Goal: Task Accomplishment & Management: Manage account settings

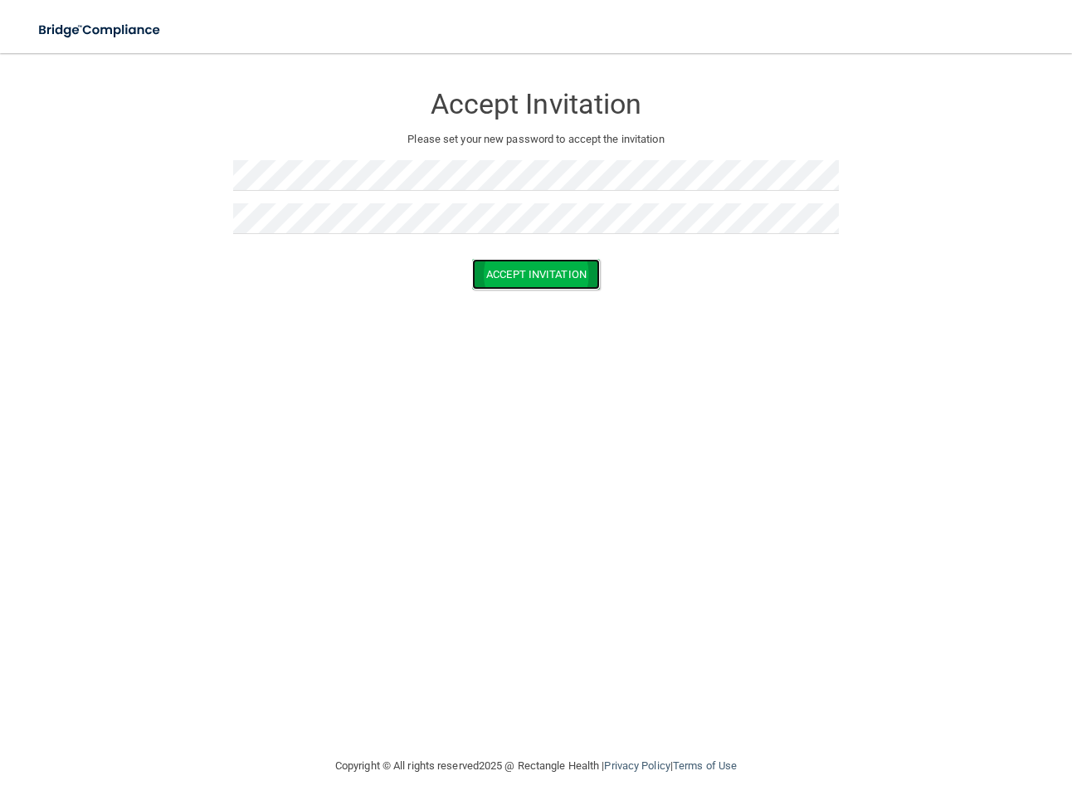
click at [504, 273] on button "Accept Invitation" at bounding box center [536, 274] width 128 height 31
click at [536, 301] on button "Accept Invitation" at bounding box center [536, 298] width 128 height 31
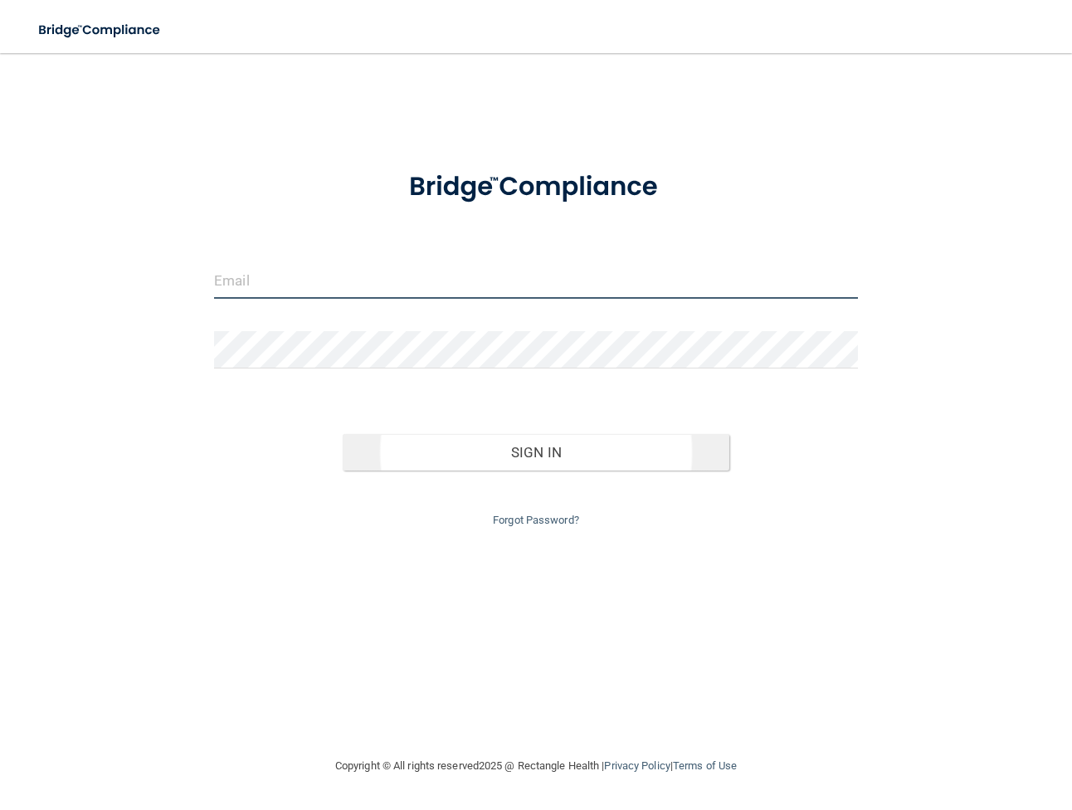
type input "[EMAIL_ADDRESS][DOMAIN_NAME]"
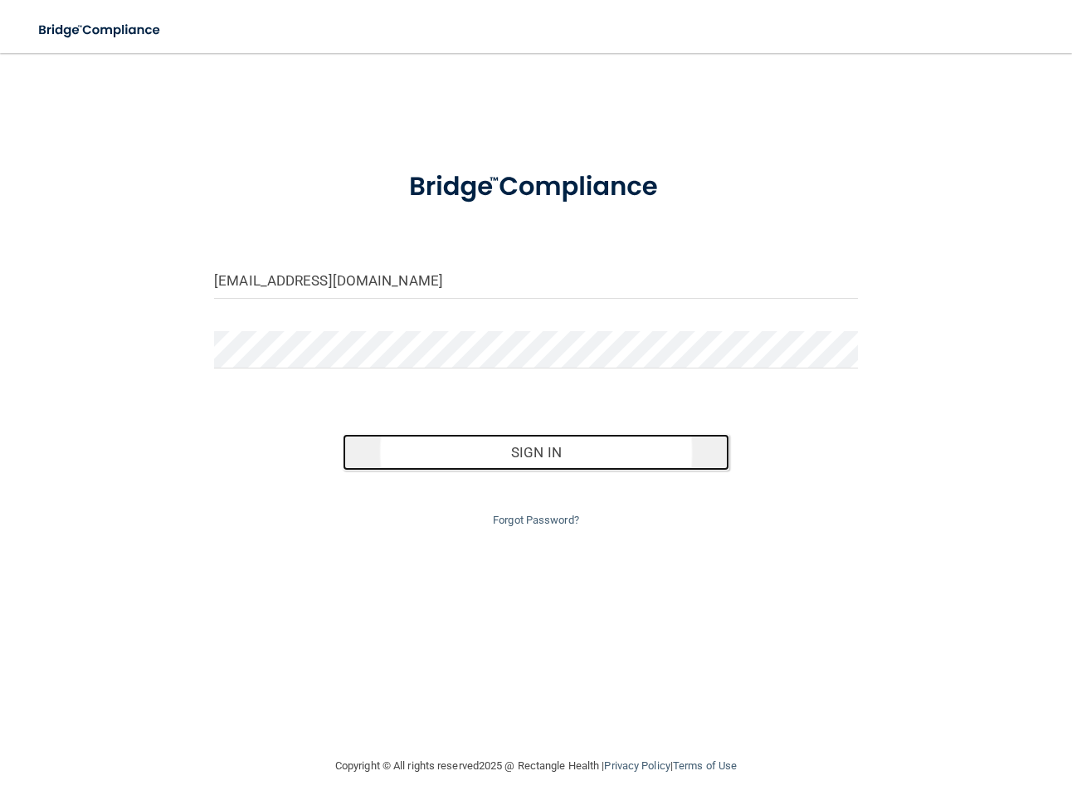
click at [462, 458] on button "Sign In" at bounding box center [536, 452] width 386 height 37
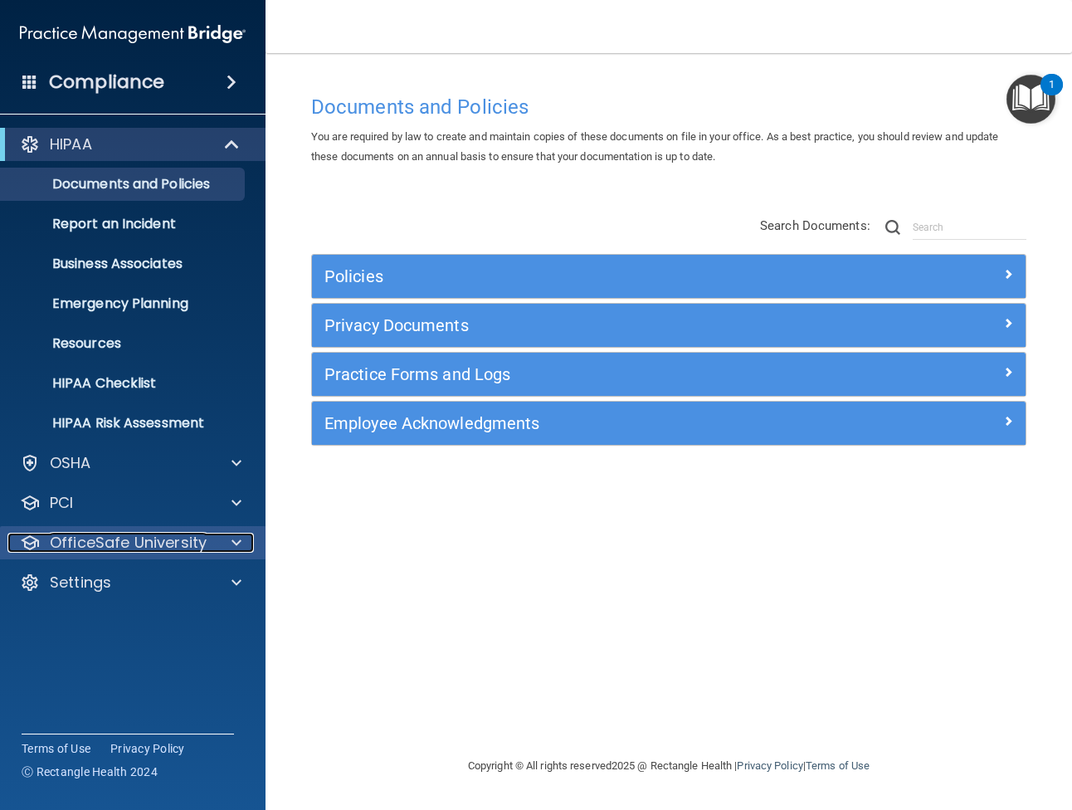
click at [95, 549] on p "OfficeSafe University" at bounding box center [128, 543] width 157 height 20
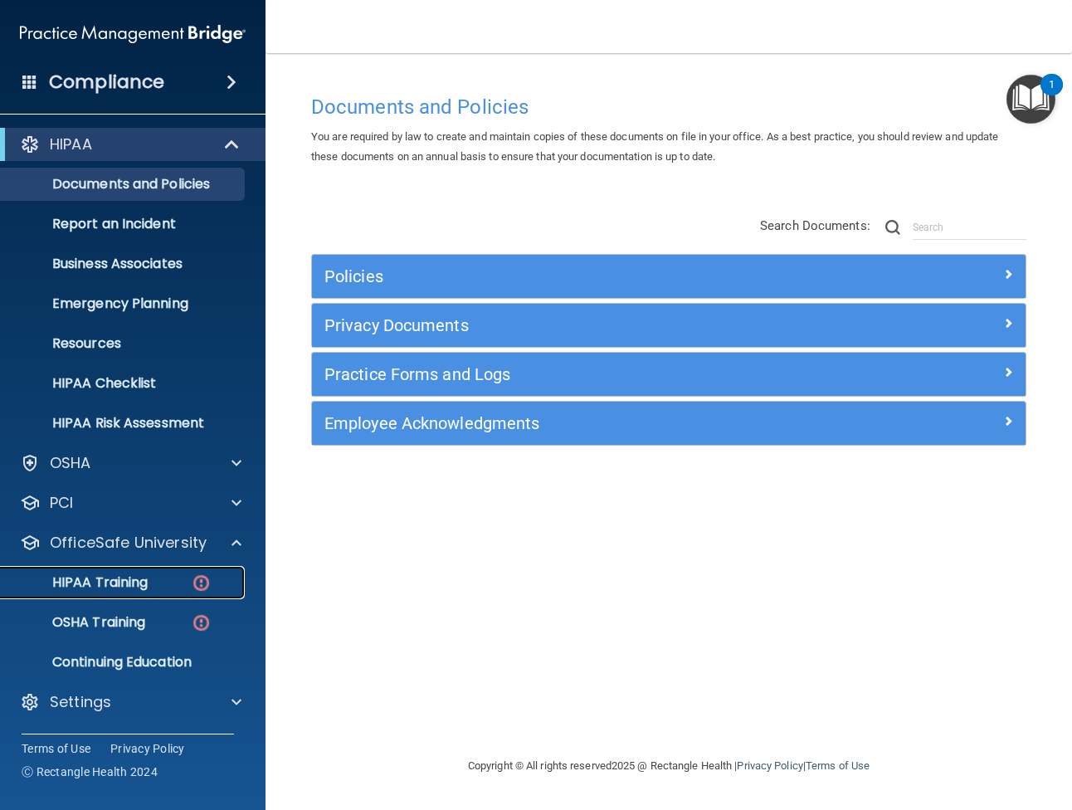
click at [133, 585] on p "HIPAA Training" at bounding box center [79, 582] width 137 height 17
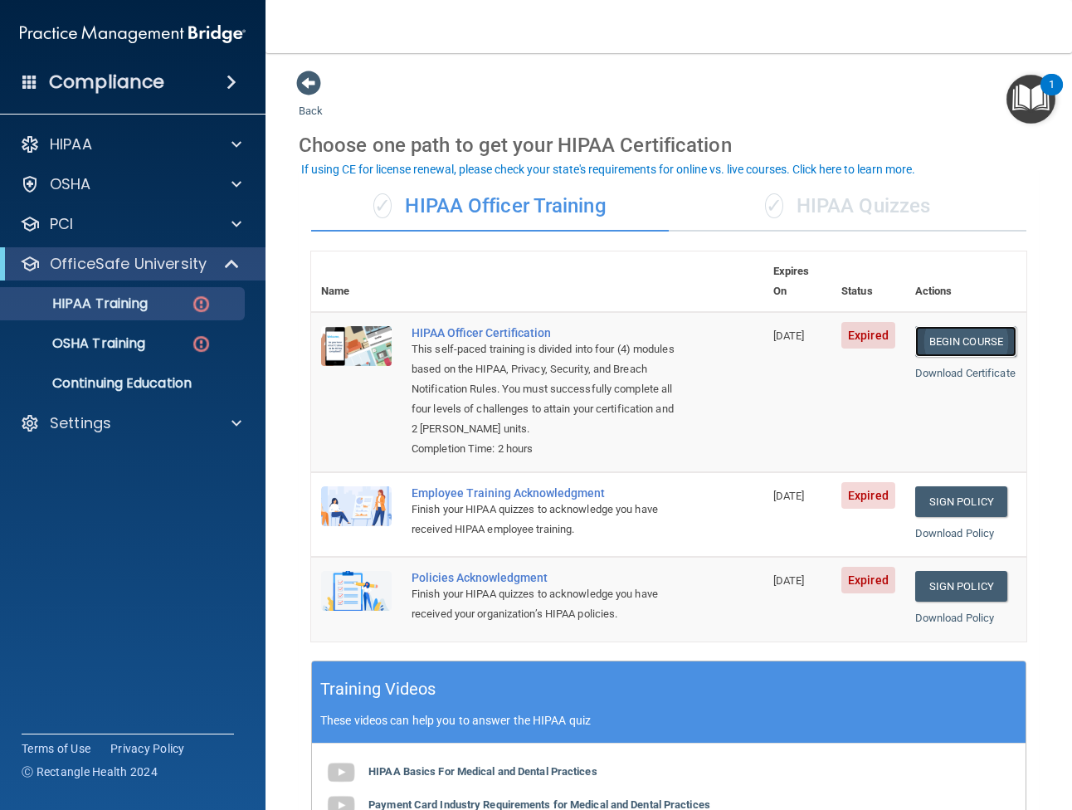
click at [951, 326] on link "Begin Course" at bounding box center [966, 341] width 101 height 31
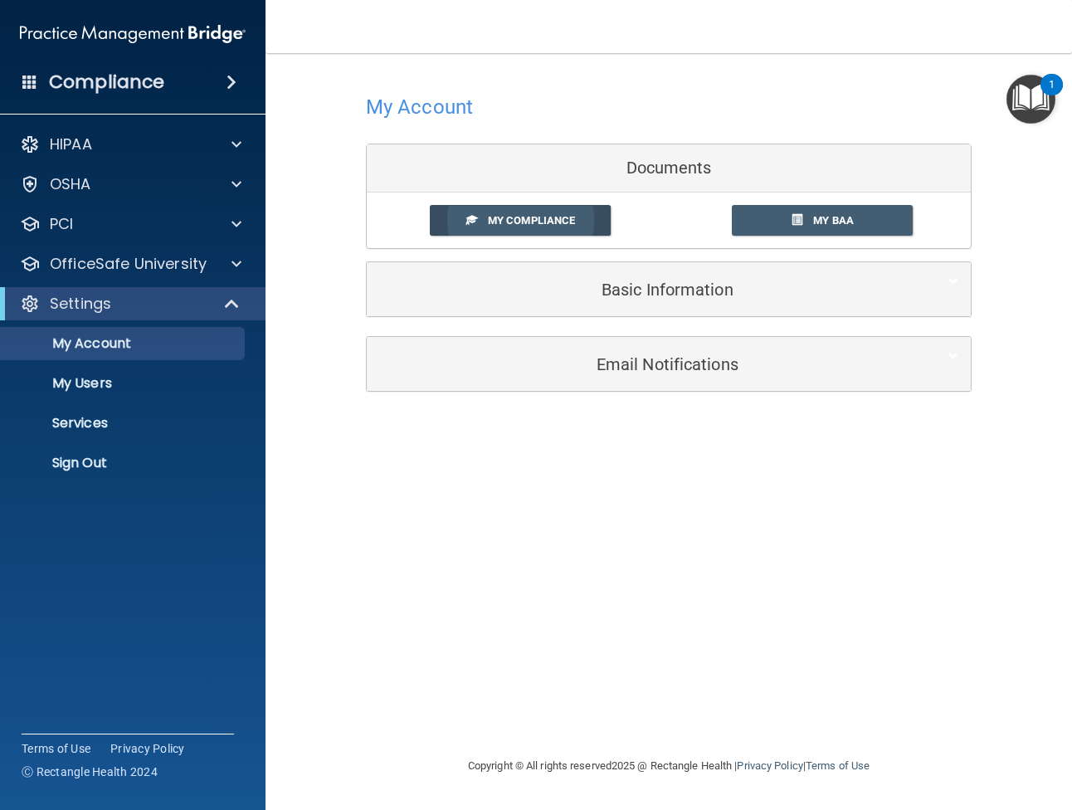
click at [541, 226] on span "My Compliance" at bounding box center [531, 220] width 87 height 12
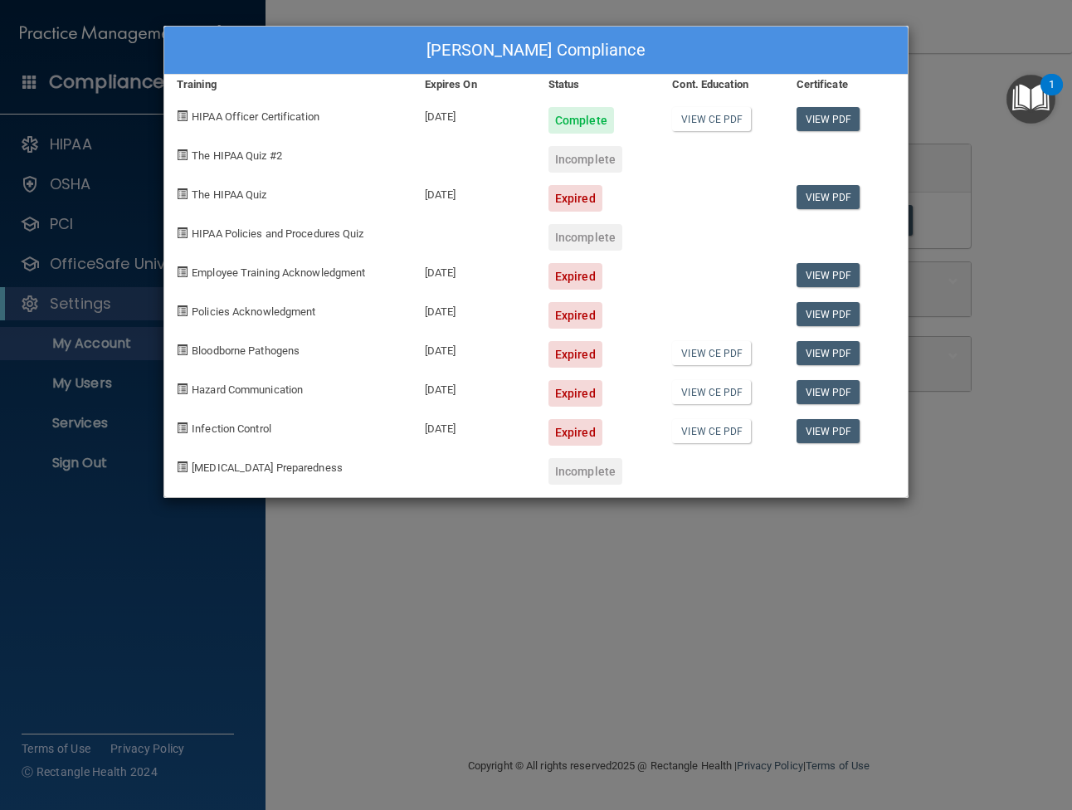
click at [583, 161] on div "Incomplete" at bounding box center [586, 159] width 74 height 27
drag, startPoint x: 226, startPoint y: 159, endPoint x: 327, endPoint y: 146, distance: 102.0
click at [227, 159] on span "The HIPAA Quiz #2" at bounding box center [237, 155] width 90 height 12
drag, startPoint x: 816, startPoint y: 153, endPoint x: 733, endPoint y: 166, distance: 84.1
click at [816, 154] on div at bounding box center [846, 153] width 124 height 39
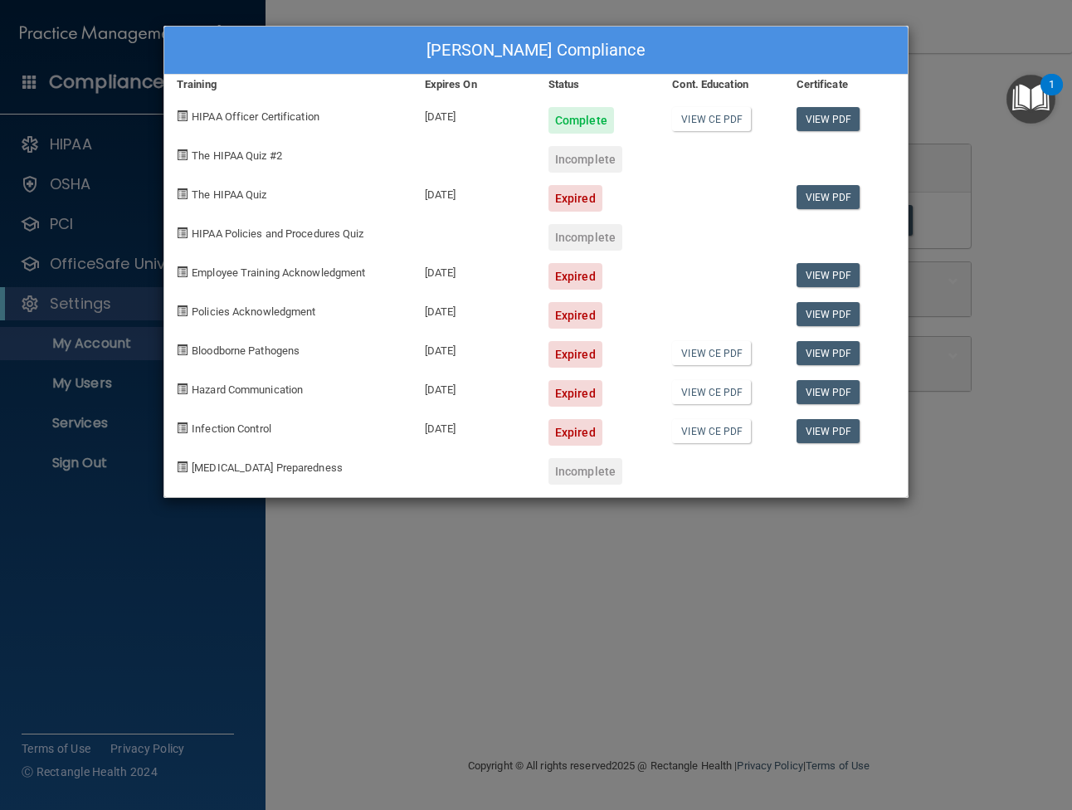
click at [576, 160] on div "Incomplete" at bounding box center [586, 159] width 74 height 27
click at [581, 207] on div "Expired" at bounding box center [576, 198] width 54 height 27
click at [563, 231] on div "Incomplete" at bounding box center [586, 237] width 74 height 27
click at [491, 638] on div "Ted Hopkins's Compliance Training Expires On Status Cont. Education Certificate…" at bounding box center [536, 405] width 1072 height 810
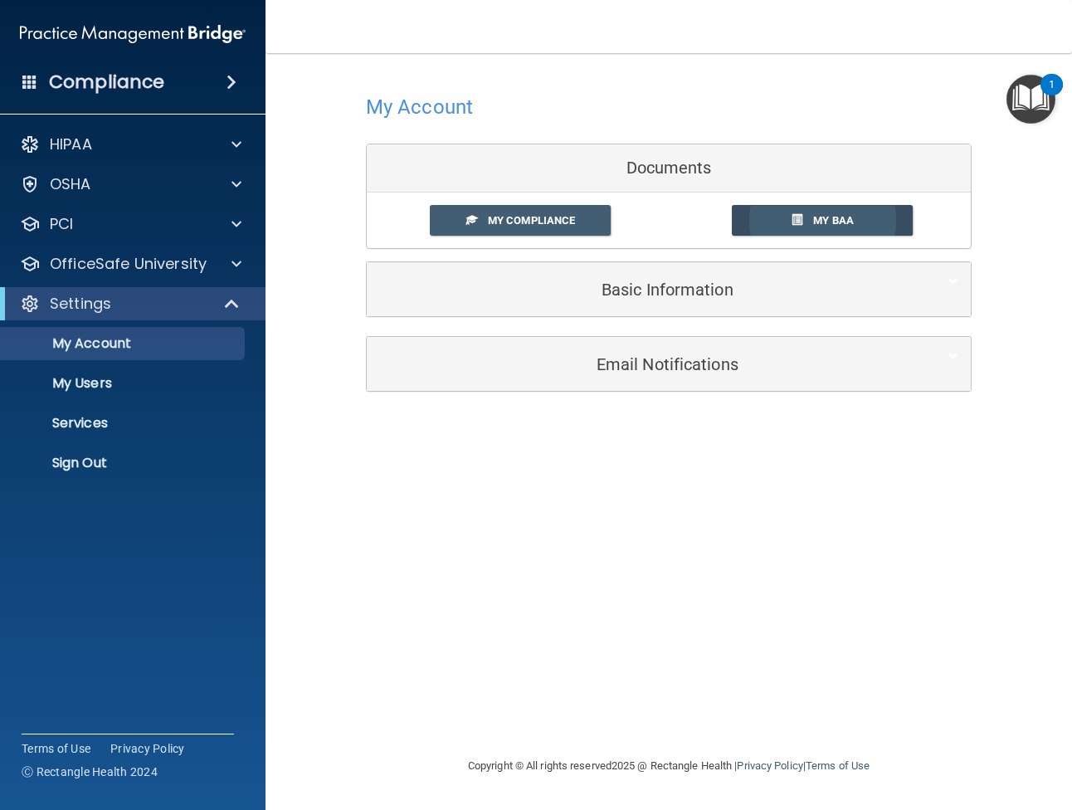
click at [862, 215] on link "My BAA" at bounding box center [823, 220] width 182 height 31
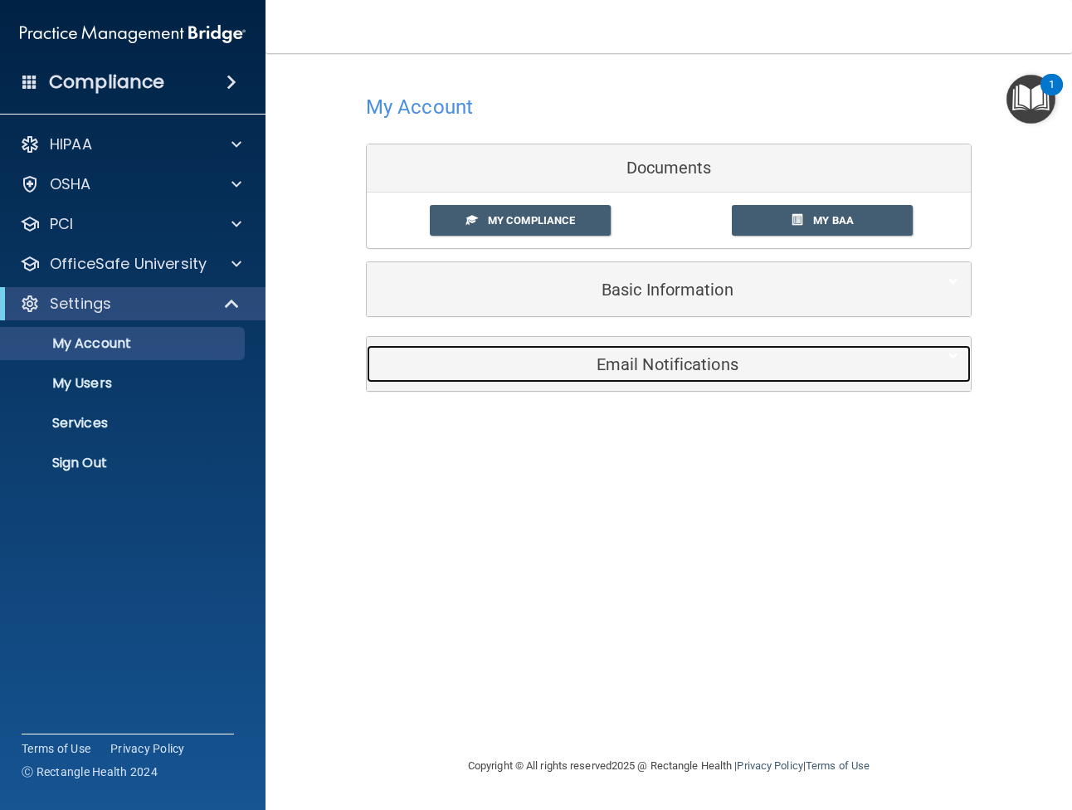
click at [682, 360] on h5 "Email Notifications" at bounding box center [643, 364] width 529 height 18
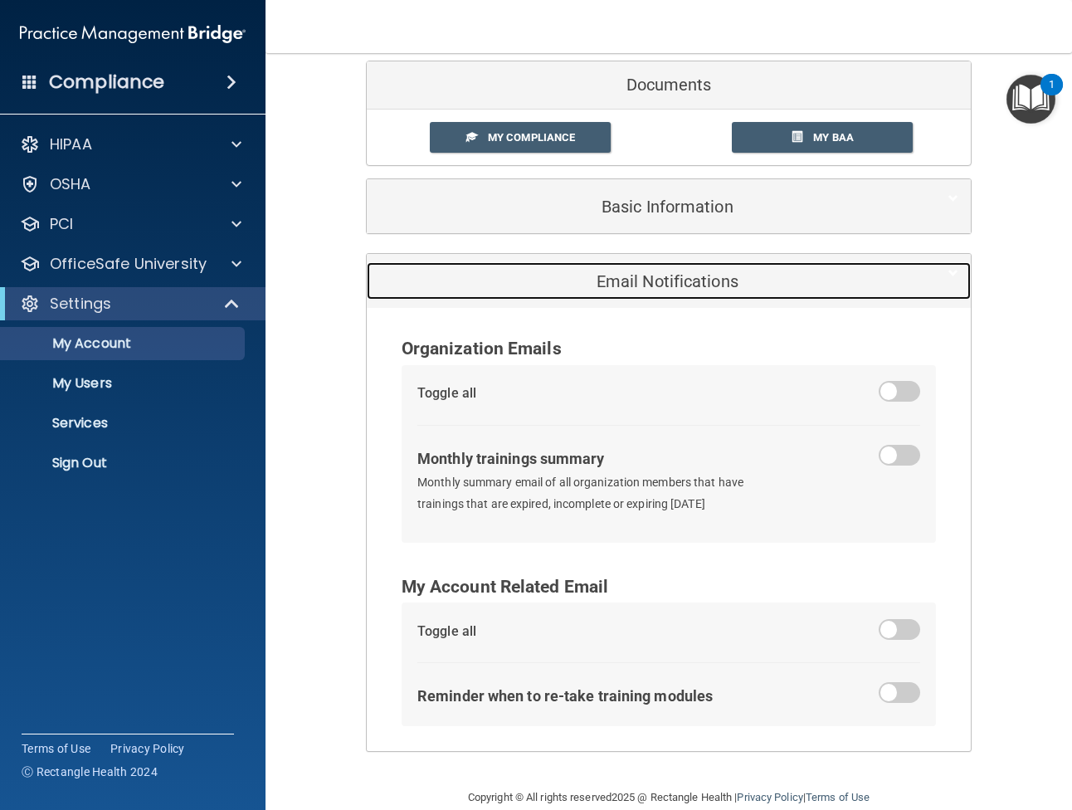
scroll to position [110, 0]
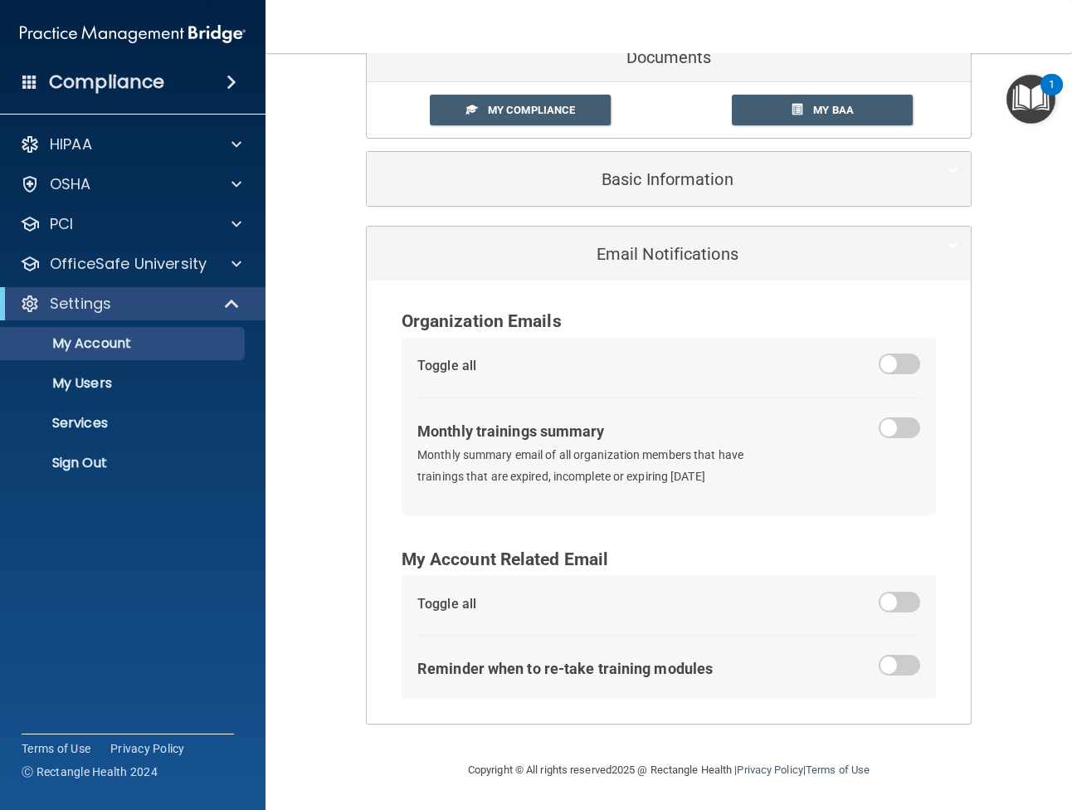
click at [882, 431] on span at bounding box center [900, 428] width 42 height 21
click at [889, 431] on input "checkbox" at bounding box center [889, 431] width 0 height 0
click at [888, 599] on span at bounding box center [900, 602] width 42 height 21
click at [889, 605] on input "checkbox" at bounding box center [889, 605] width 0 height 0
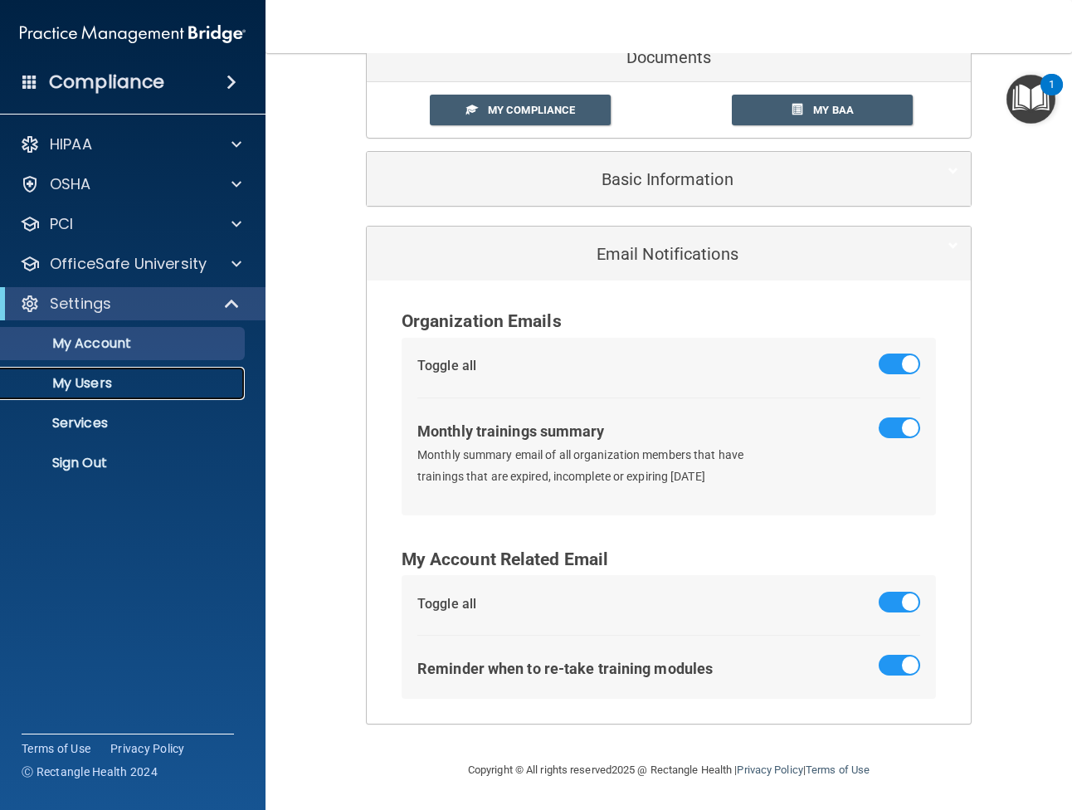
click at [104, 381] on p "My Users" at bounding box center [124, 383] width 227 height 17
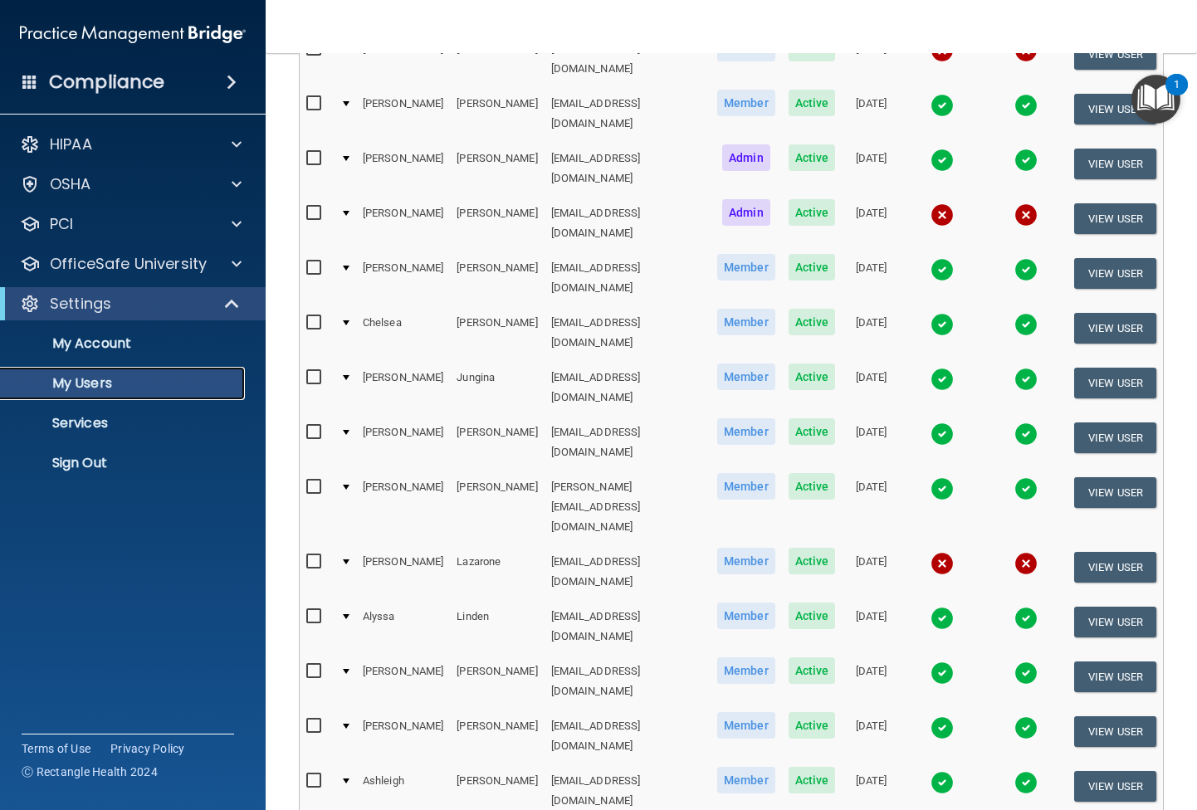
scroll to position [607, 0]
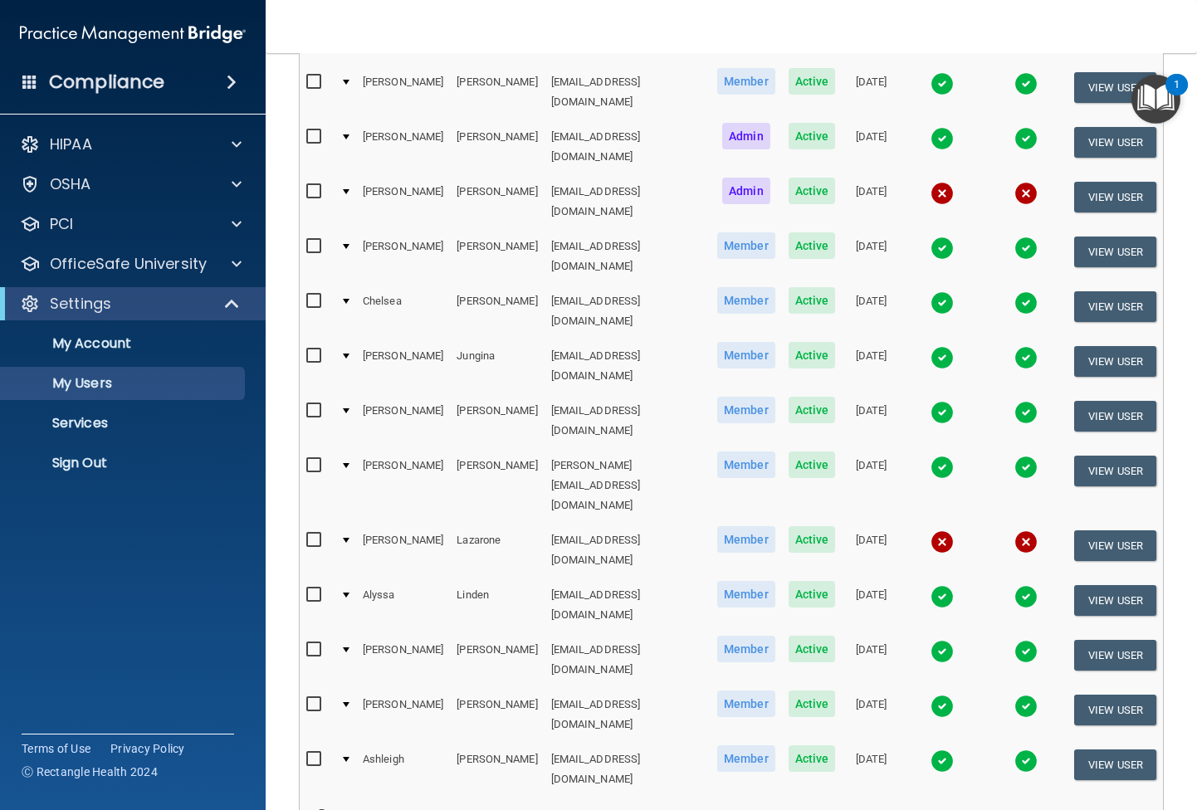
click at [487, 804] on select "10 20 30 40 all" at bounding box center [479, 816] width 44 height 25
select select "40"
click at [457, 804] on select "10 20 30 40 all" at bounding box center [479, 816] width 44 height 25
select select "40"
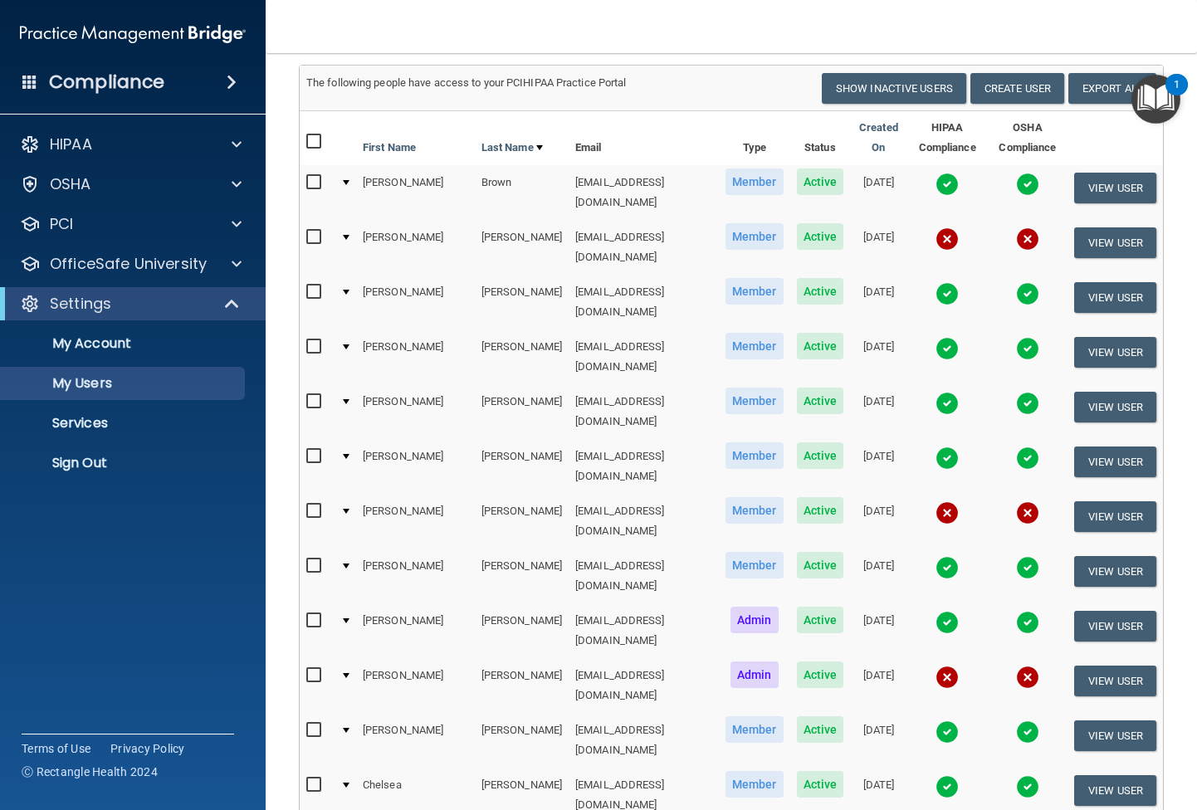
scroll to position [206, 0]
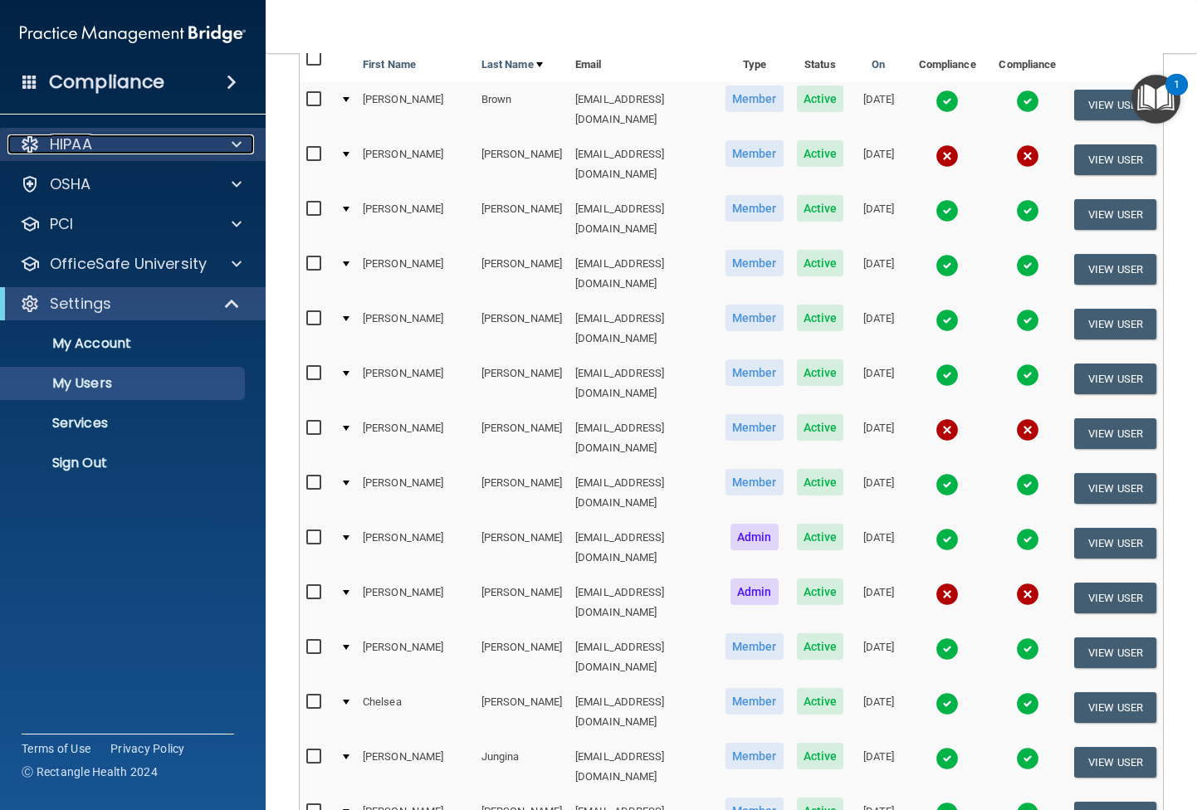
click at [100, 147] on div "HIPAA" at bounding box center [110, 144] width 206 height 20
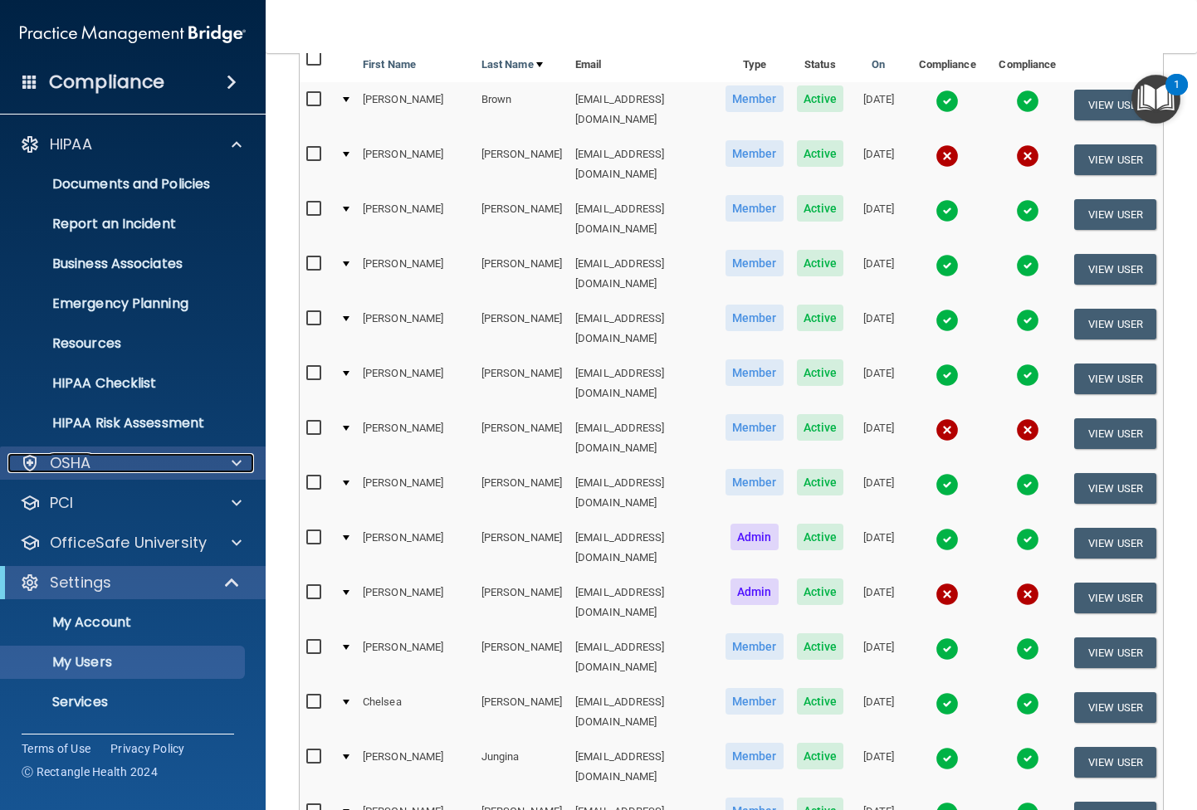
click at [102, 462] on div "OSHA" at bounding box center [110, 463] width 206 height 20
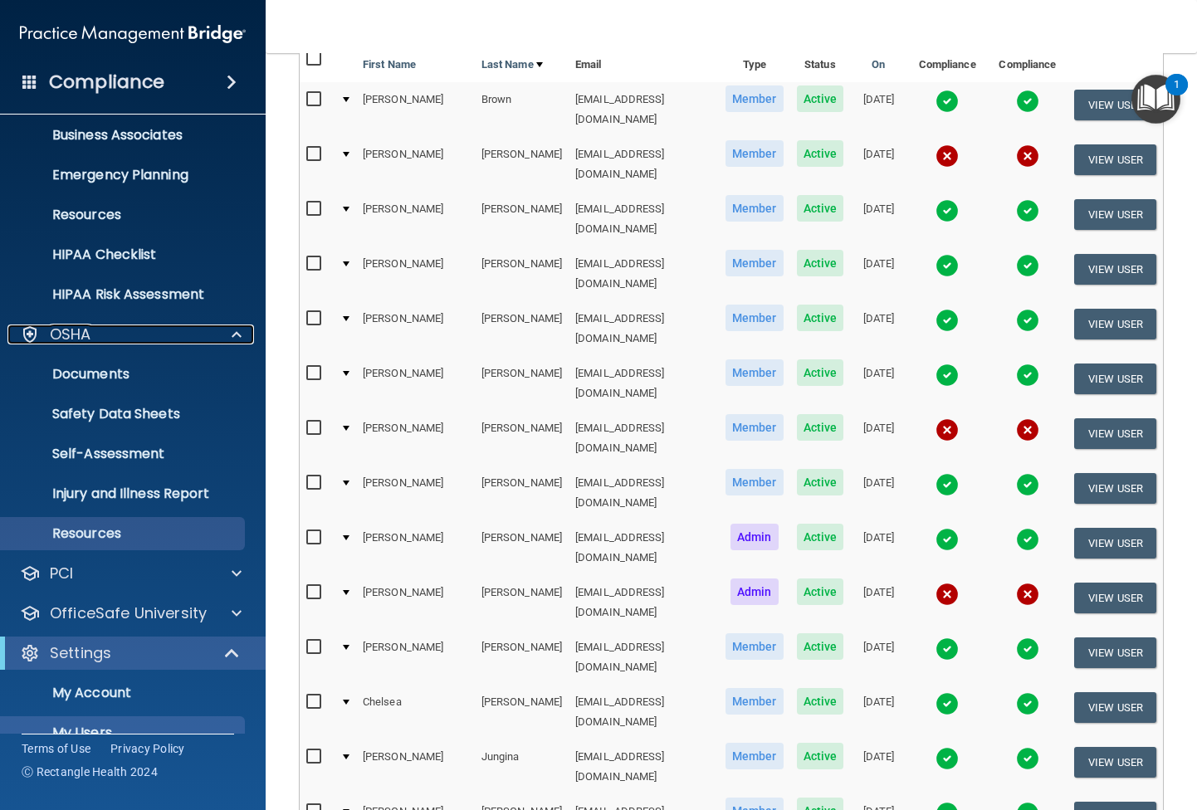
scroll to position [237, 0]
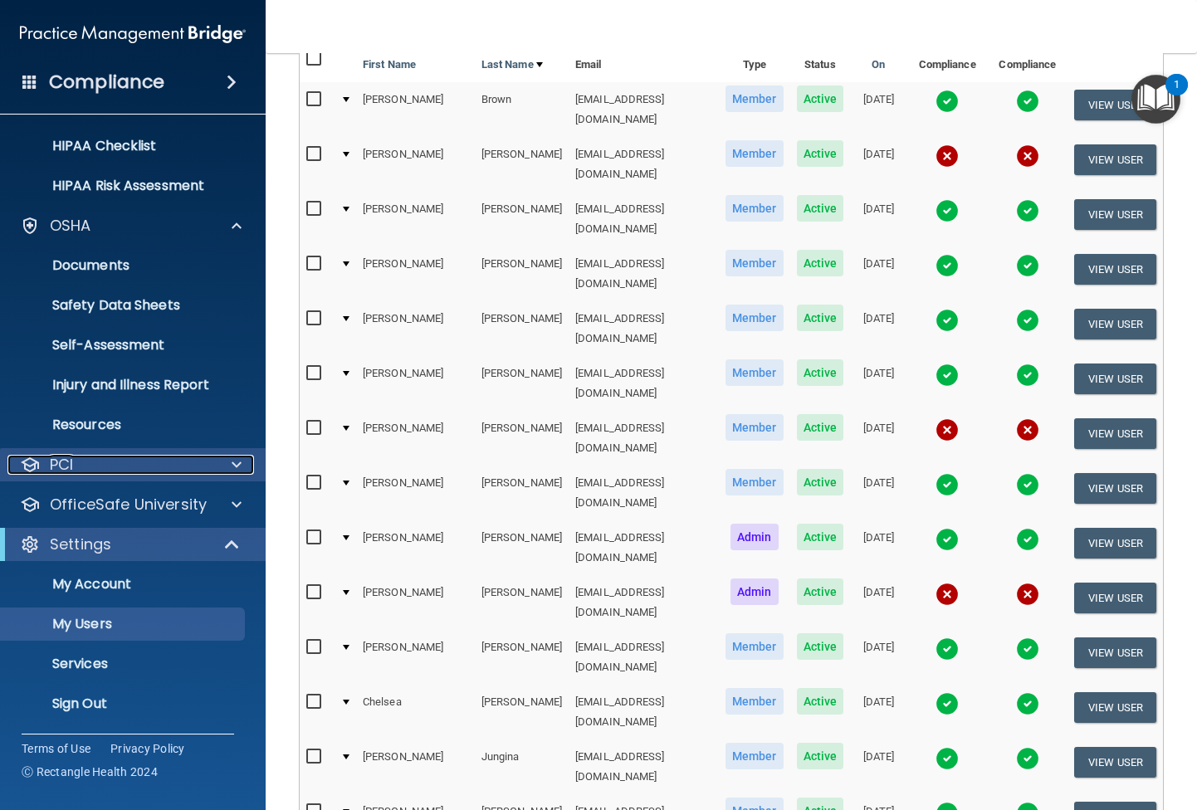
click at [159, 463] on div "PCI" at bounding box center [110, 465] width 206 height 20
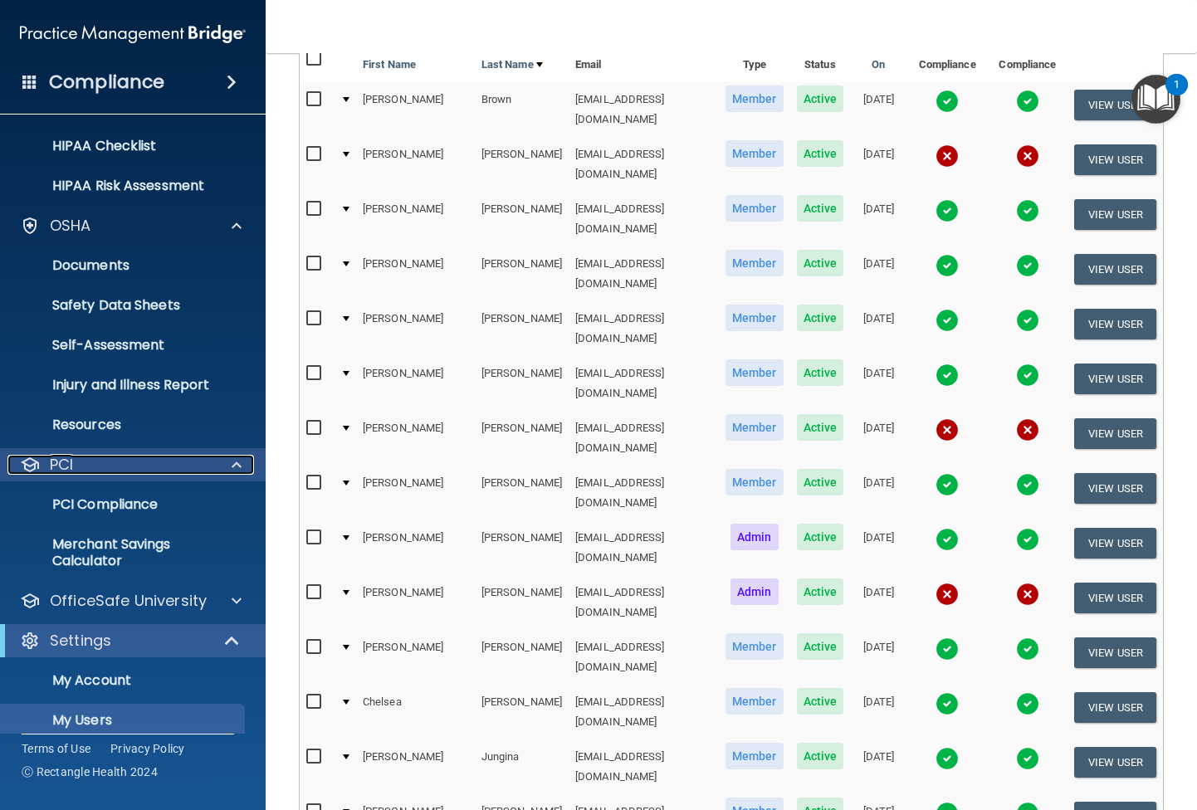
click at [159, 467] on div "PCI" at bounding box center [110, 465] width 206 height 20
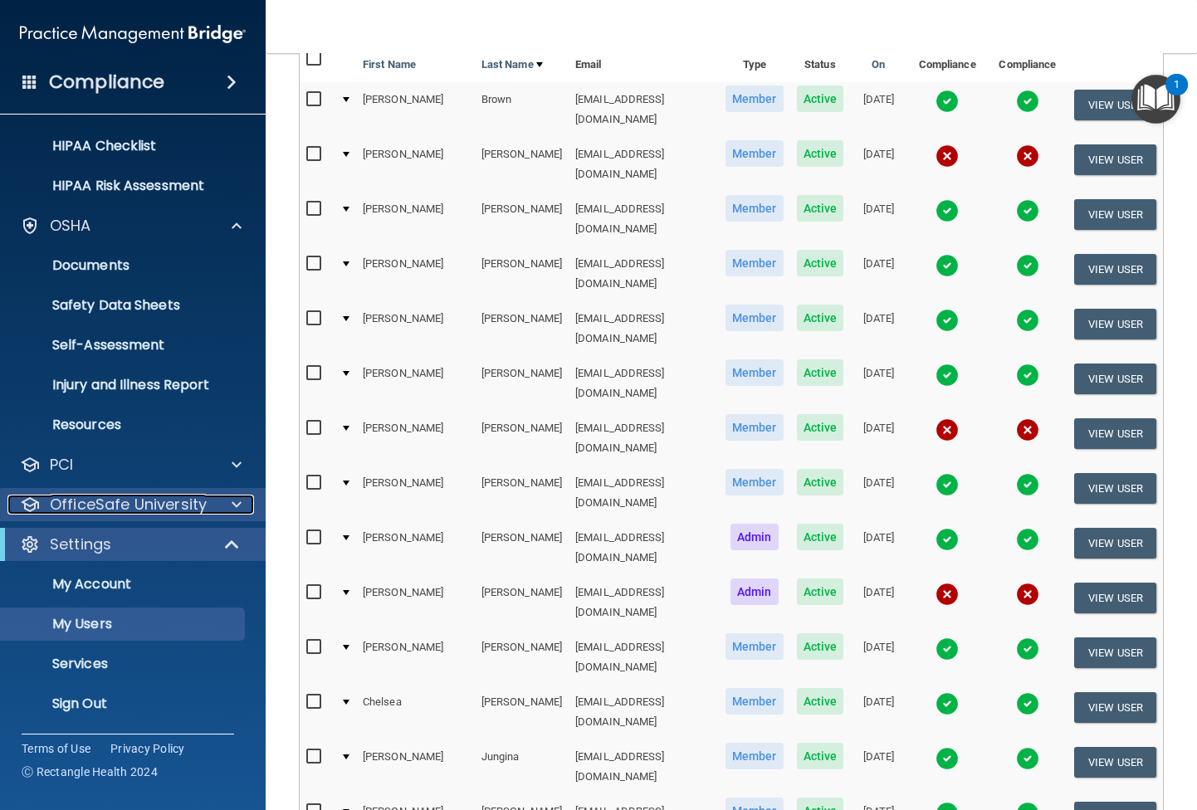
click at [158, 502] on p "OfficeSafe University" at bounding box center [128, 505] width 157 height 20
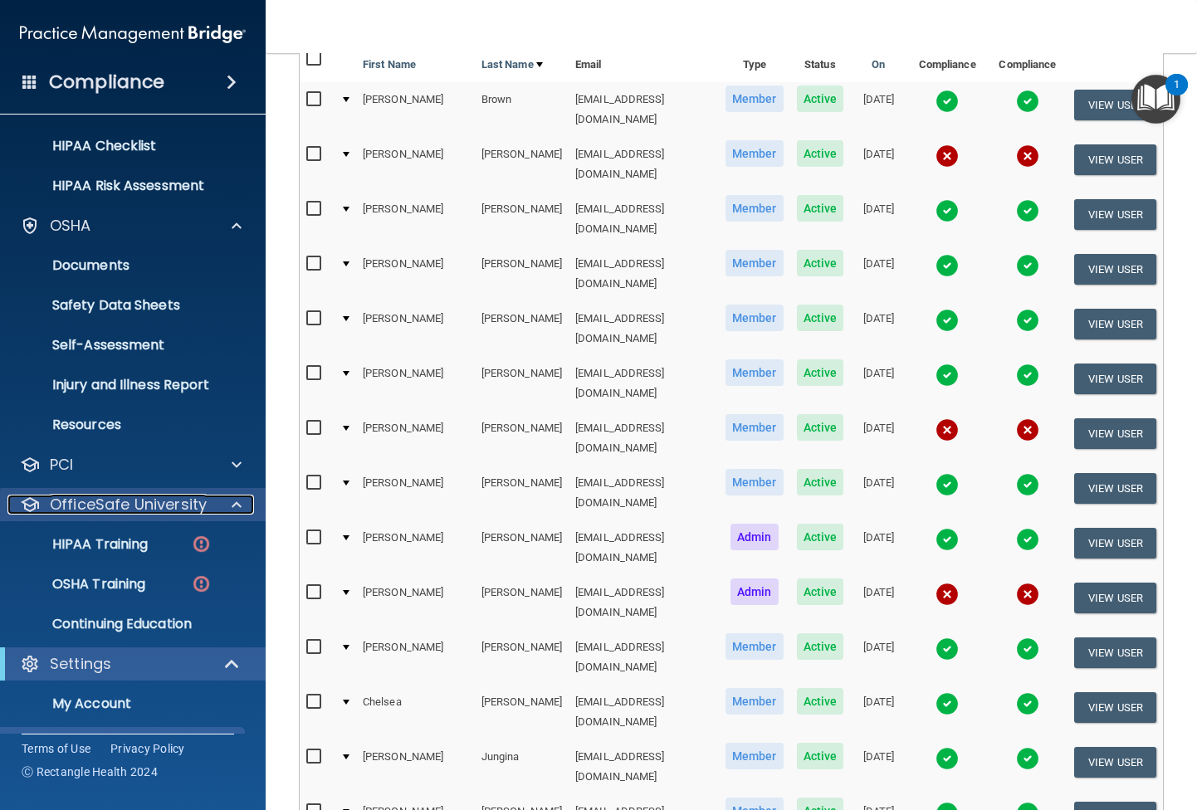
scroll to position [320, 0]
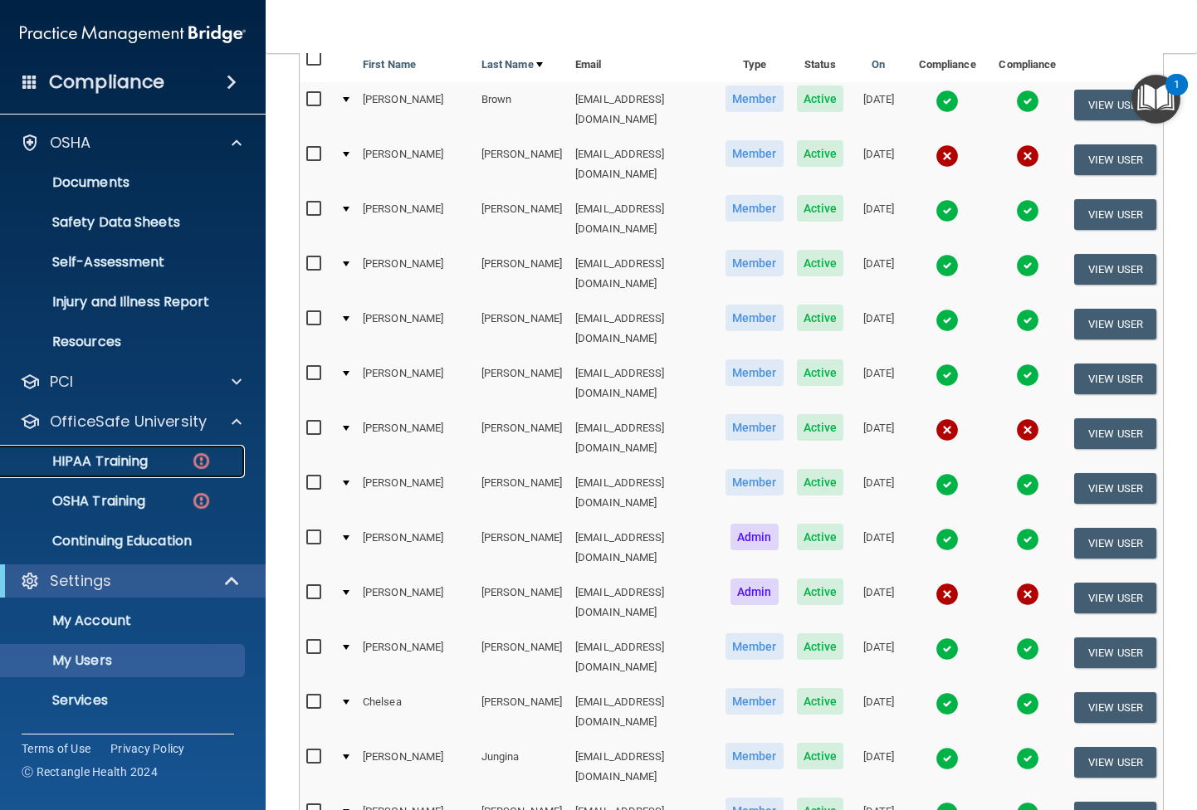
click at [203, 462] on img at bounding box center [201, 461] width 21 height 21
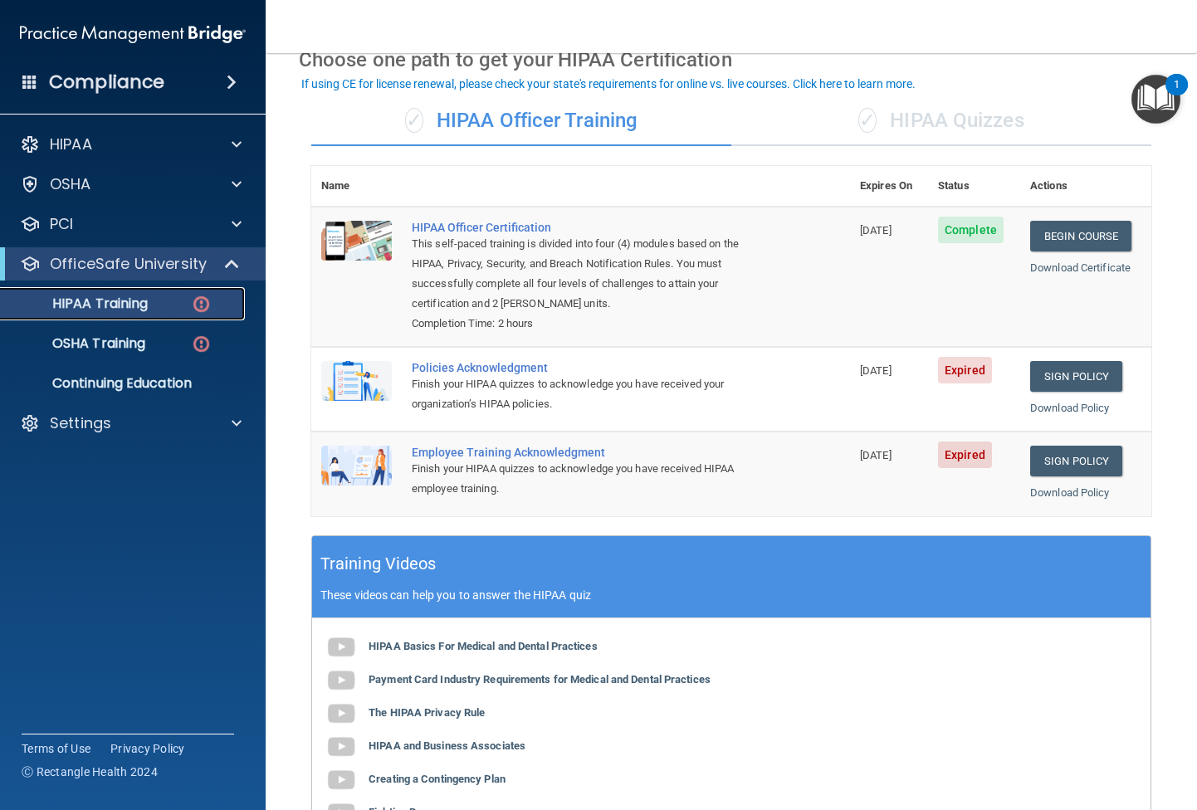
scroll to position [123, 0]
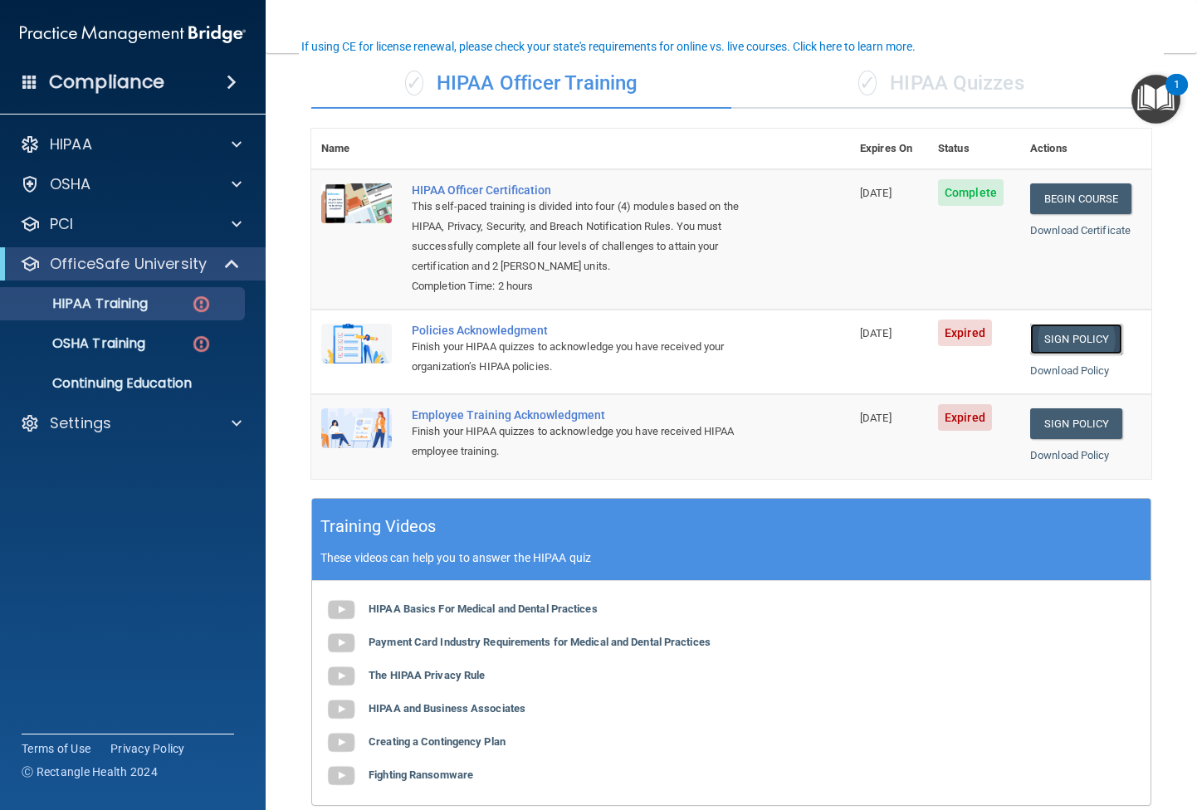
click at [1072, 340] on link "Sign Policy" at bounding box center [1076, 339] width 92 height 31
click at [1058, 429] on link "Sign Policy" at bounding box center [1076, 423] width 92 height 31
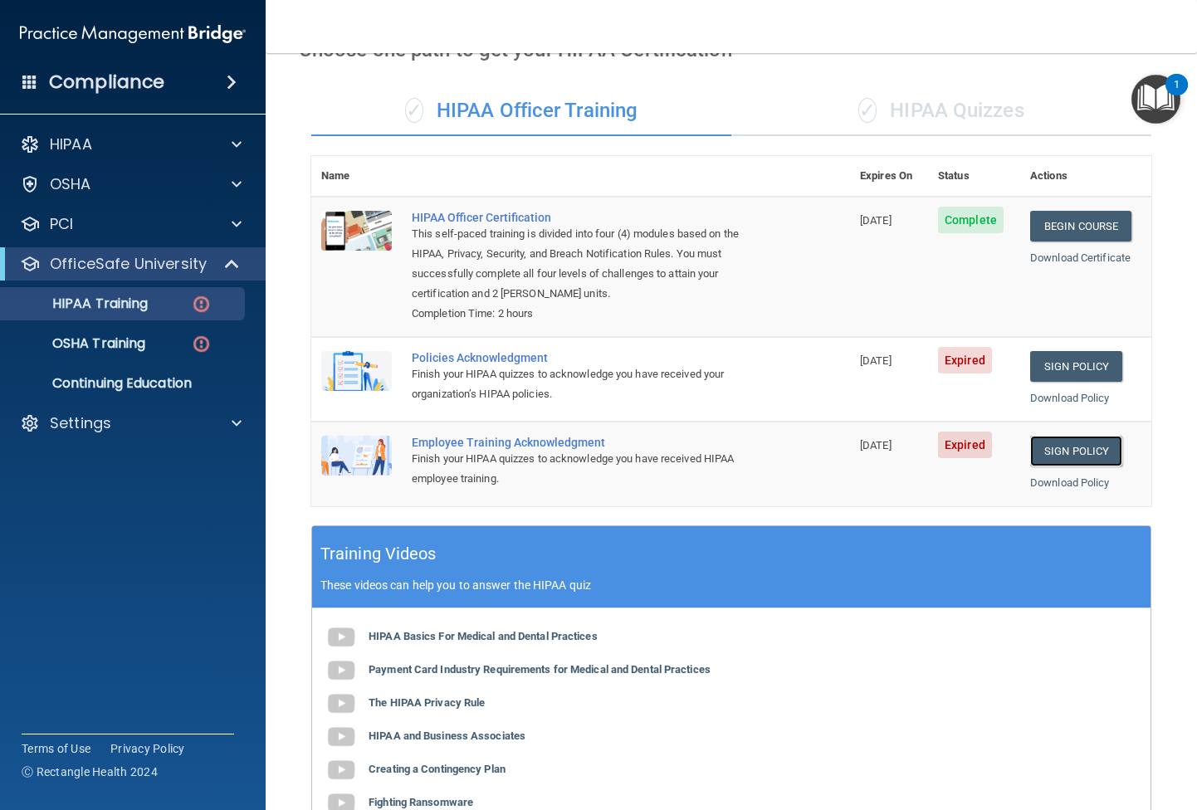
scroll to position [78, 0]
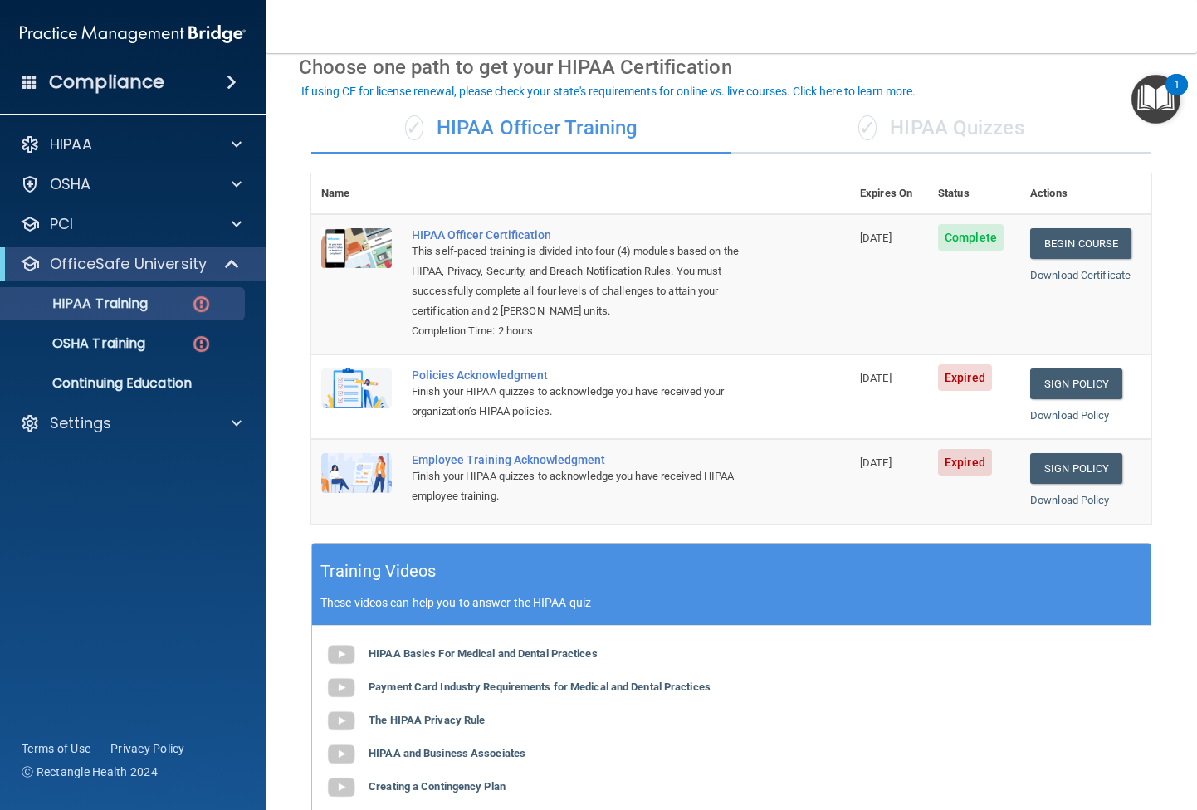
click at [952, 384] on span "Expired" at bounding box center [965, 377] width 54 height 27
click at [882, 381] on span "[DATE]" at bounding box center [876, 378] width 32 height 12
click at [501, 375] on div "Policies Acknowledgment" at bounding box center [589, 375] width 355 height 13
click at [117, 305] on p "HIPAA Training" at bounding box center [79, 304] width 137 height 17
click at [486, 377] on div "Policies Acknowledgment" at bounding box center [589, 375] width 355 height 13
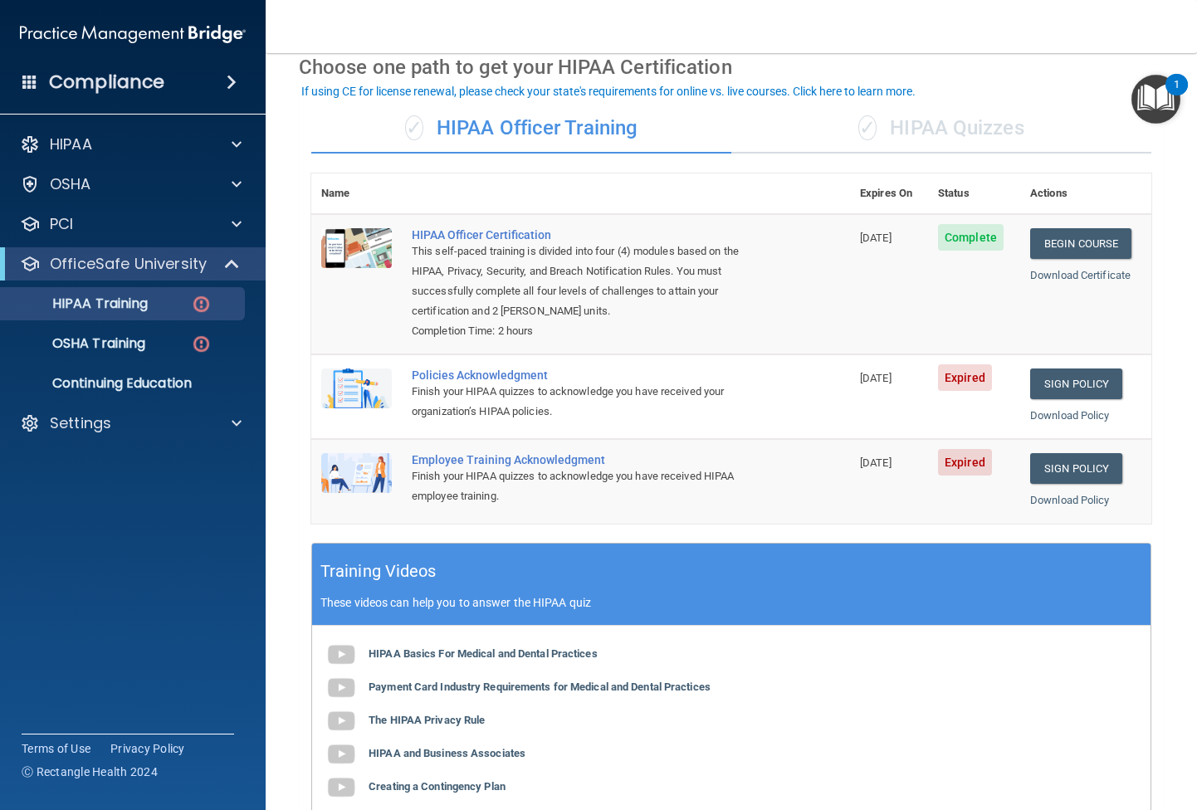
click at [344, 388] on img at bounding box center [356, 389] width 71 height 40
click at [438, 371] on div "Policies Acknowledgment" at bounding box center [589, 375] width 355 height 13
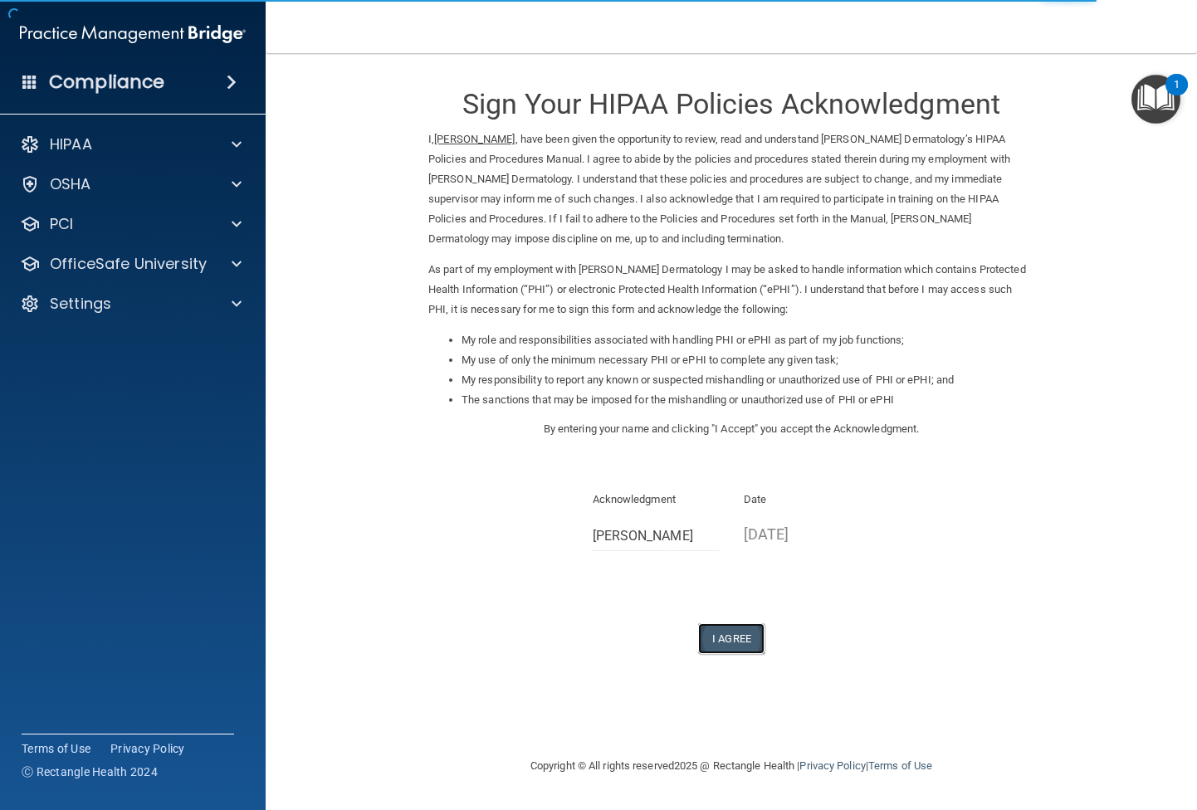
click at [735, 638] on button "I Agree" at bounding box center [731, 638] width 66 height 31
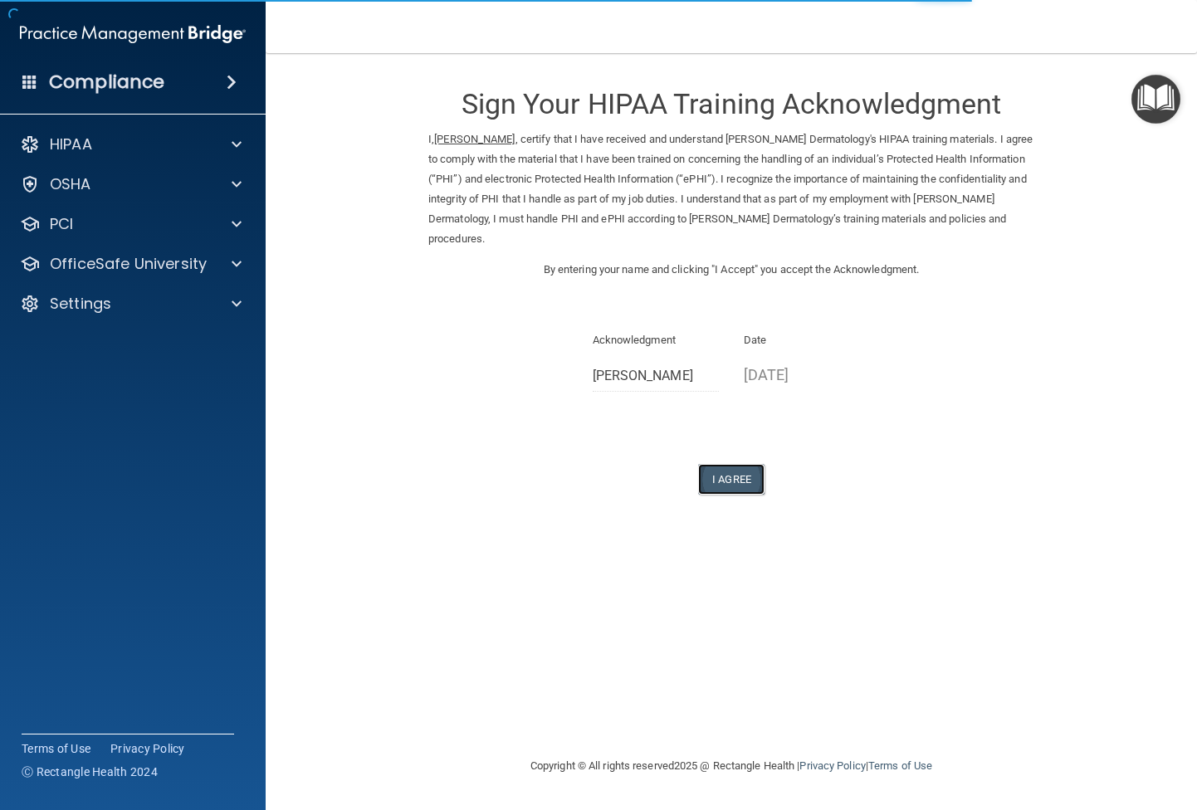
click at [741, 480] on button "I Agree" at bounding box center [731, 479] width 66 height 31
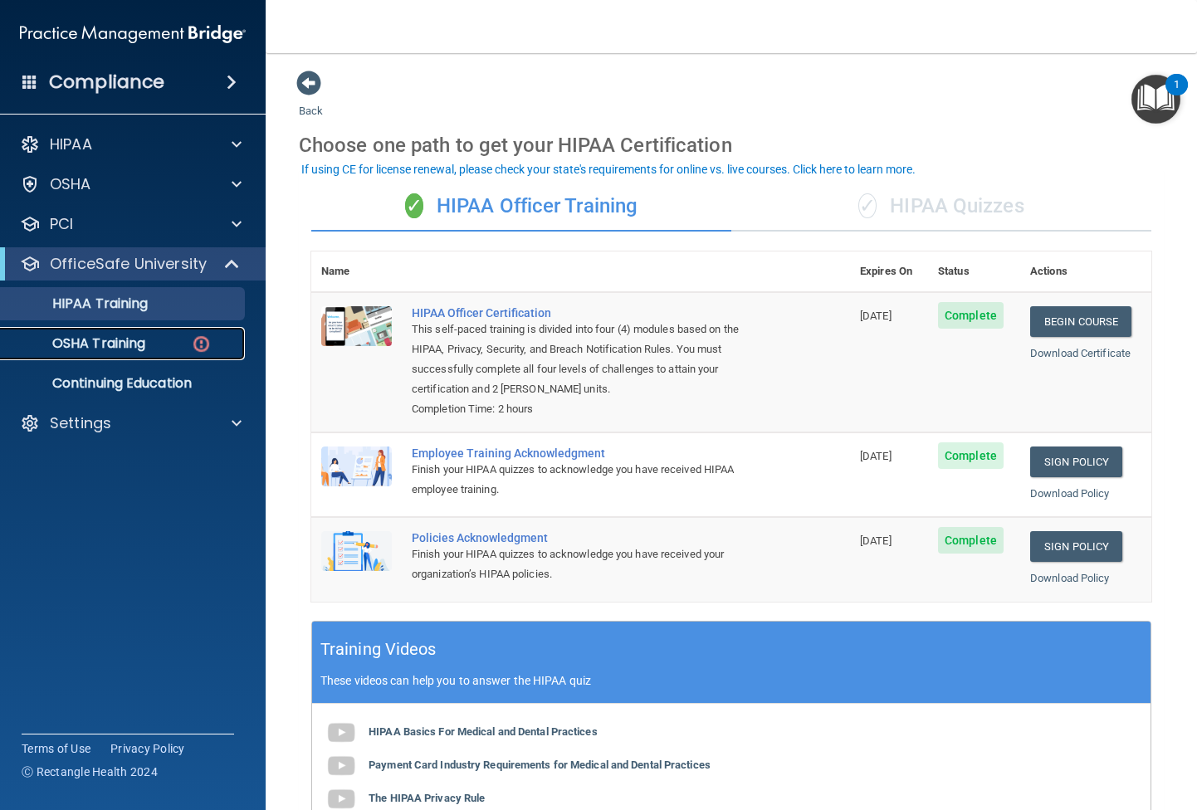
click at [92, 347] on p "OSHA Training" at bounding box center [78, 343] width 134 height 17
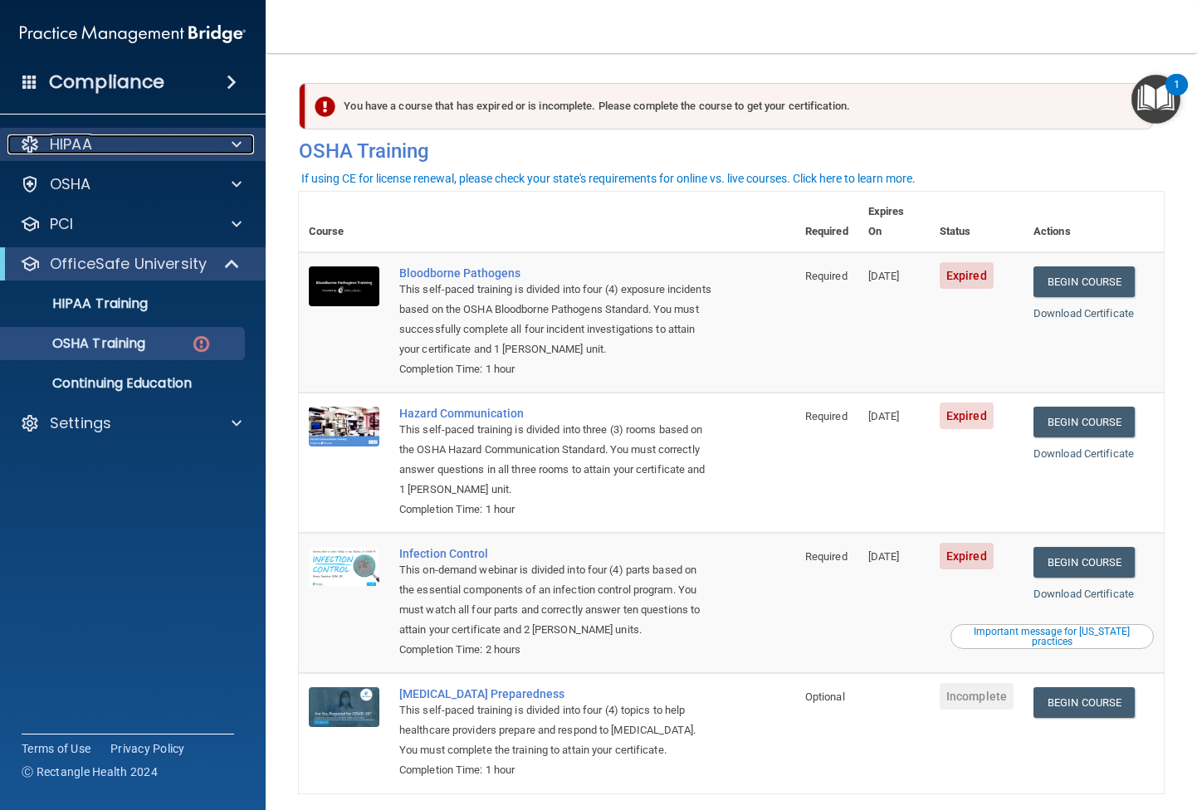
click at [233, 145] on span at bounding box center [237, 144] width 10 height 20
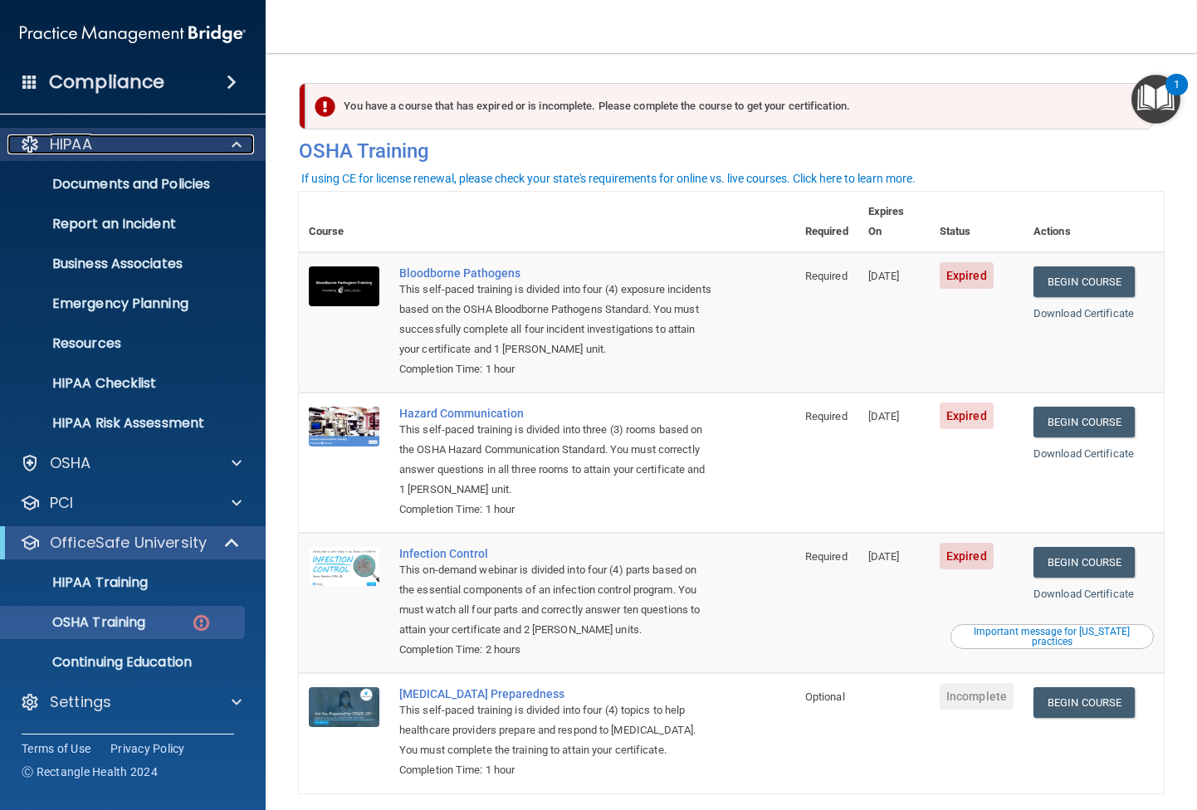
click at [242, 143] on div at bounding box center [234, 144] width 42 height 20
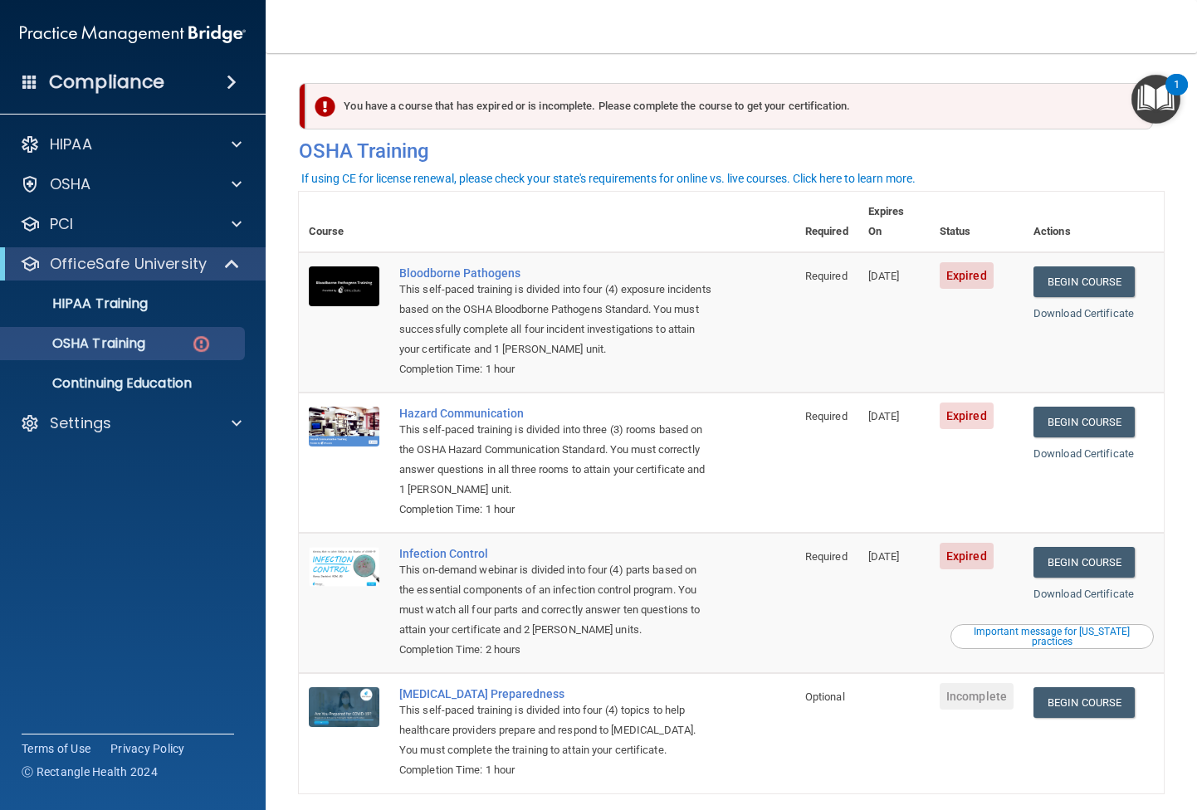
click at [232, 77] on span at bounding box center [232, 82] width 10 height 20
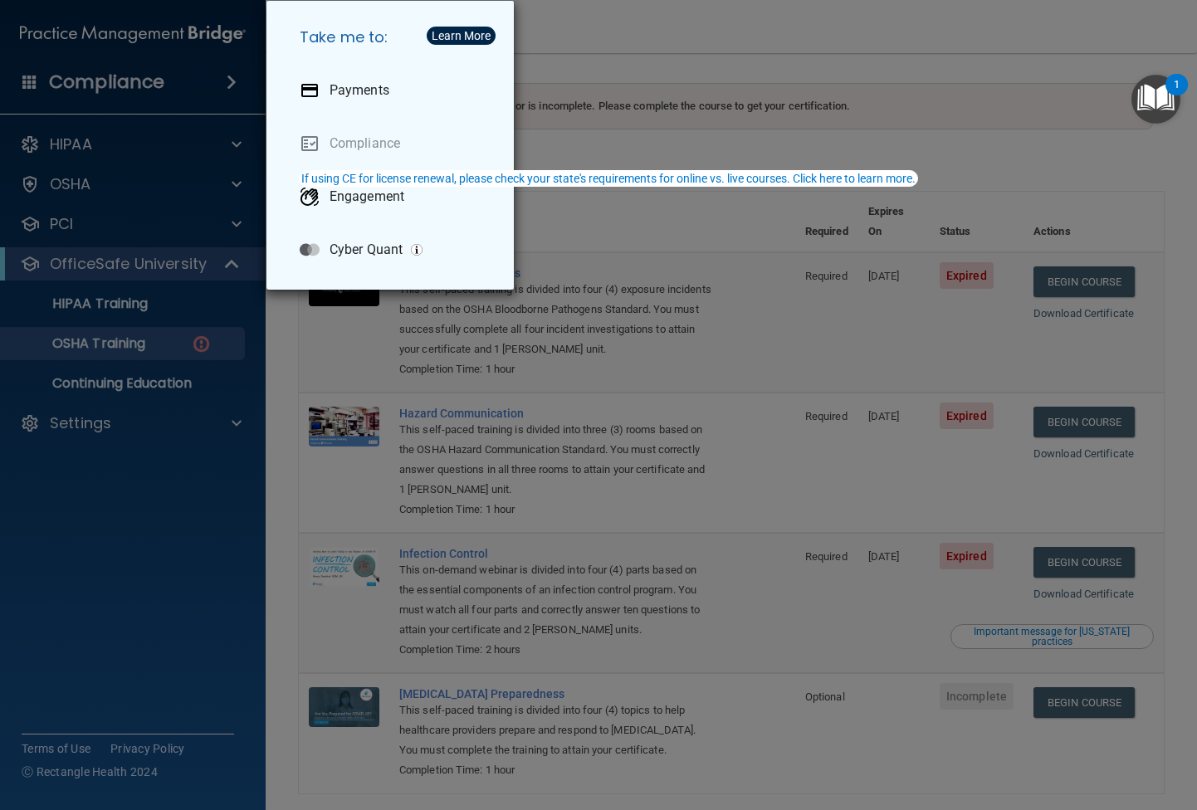
click at [207, 57] on div "Take me to: Payments Compliance Engagement Cyber Quant" at bounding box center [598, 405] width 1197 height 810
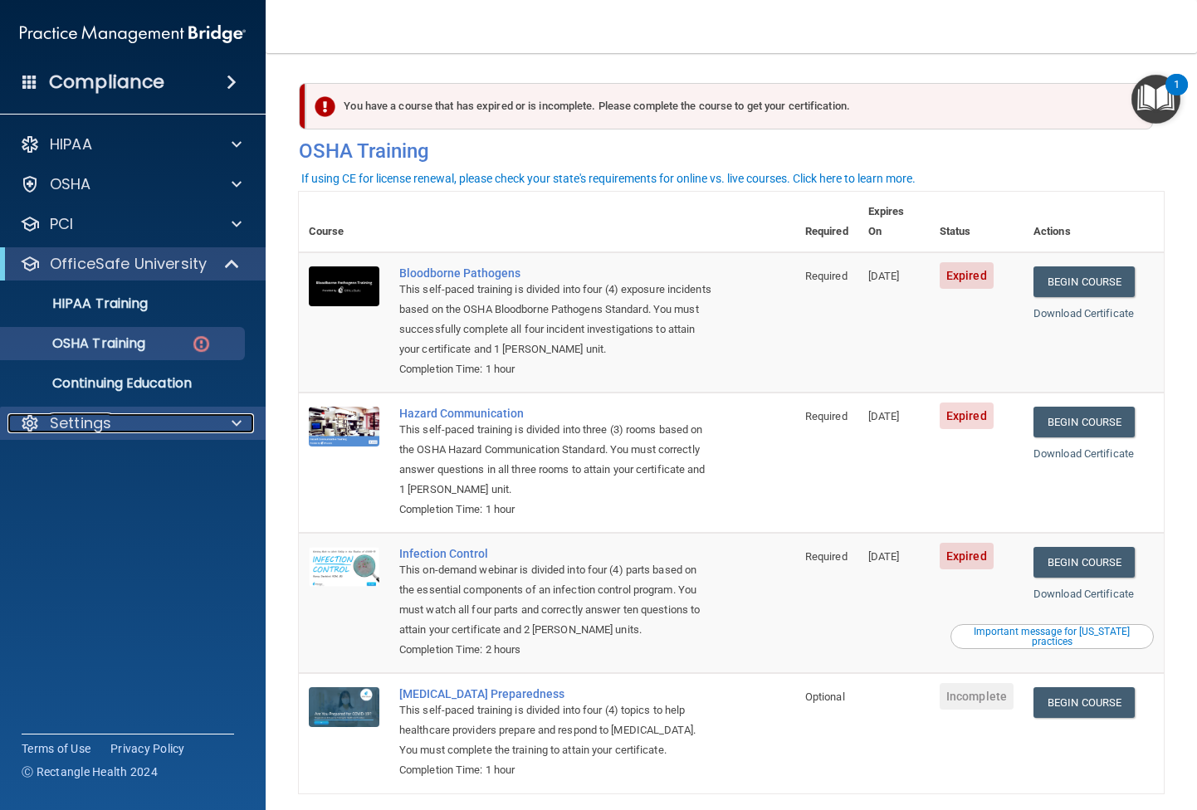
click at [100, 427] on p "Settings" at bounding box center [80, 423] width 61 height 20
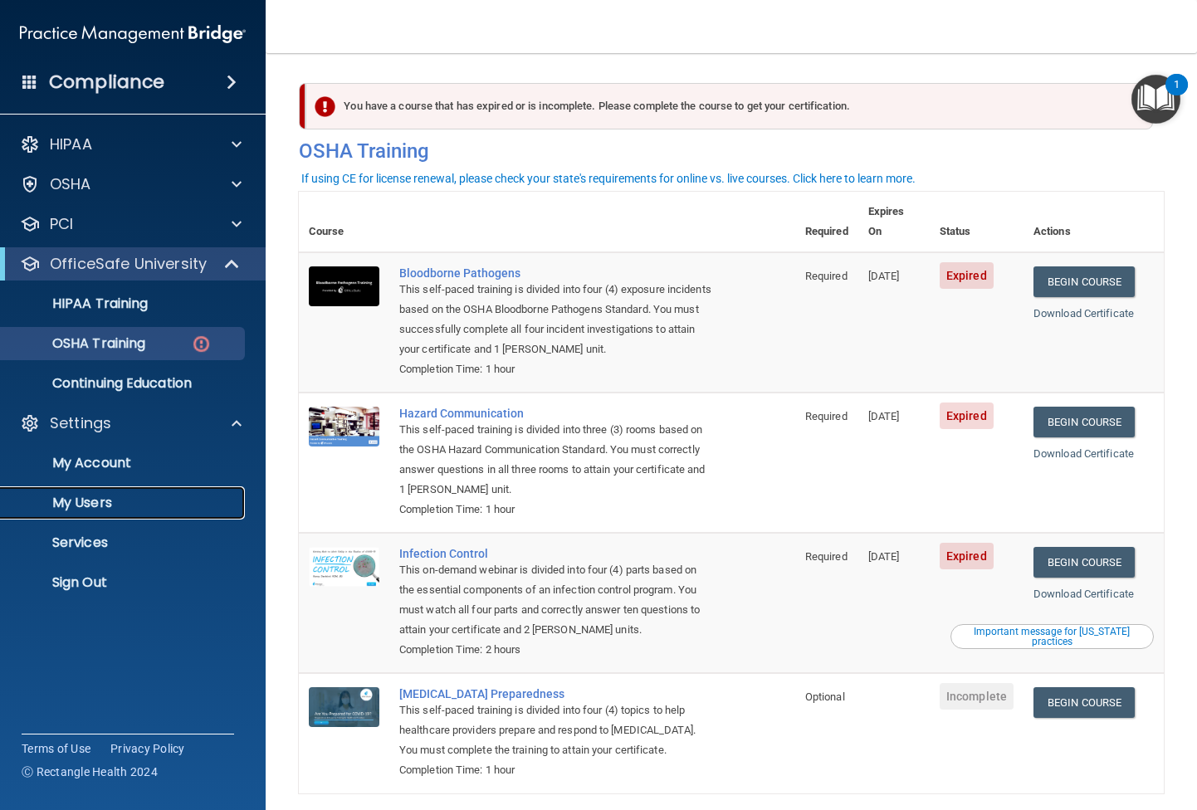
click at [98, 501] on p "My Users" at bounding box center [124, 503] width 227 height 17
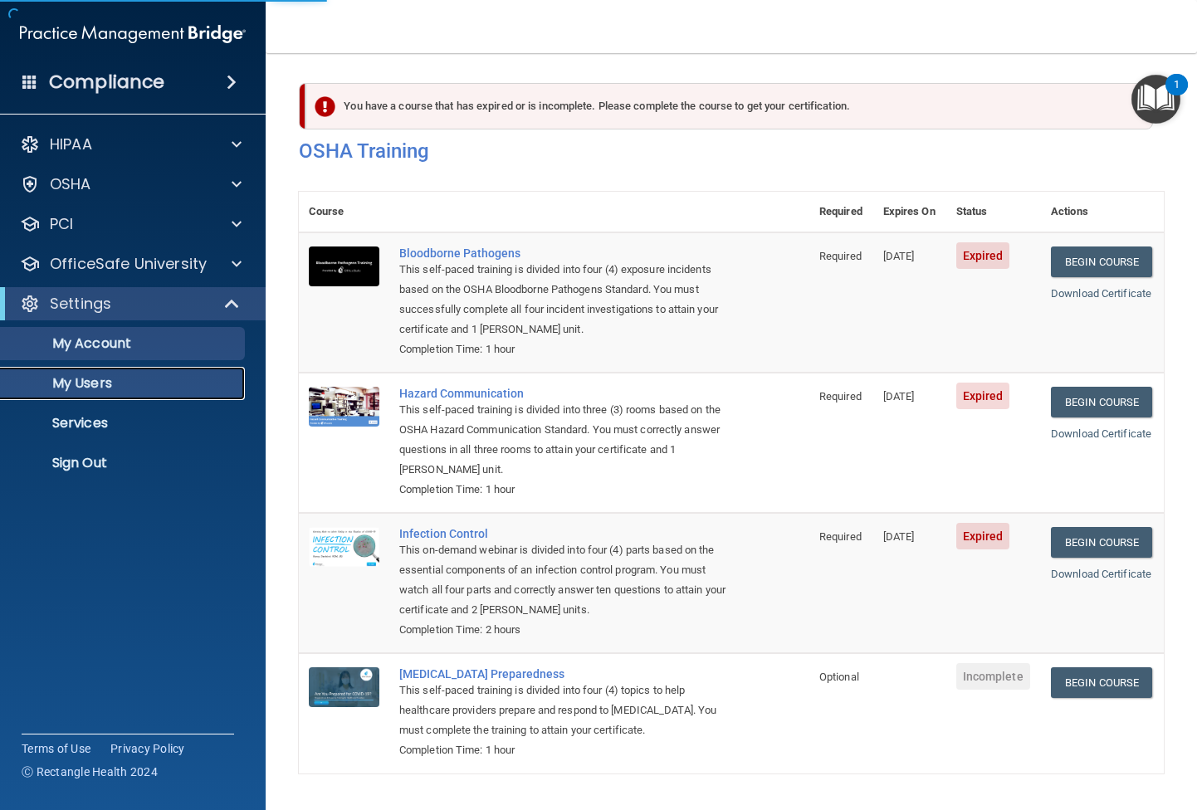
select select "20"
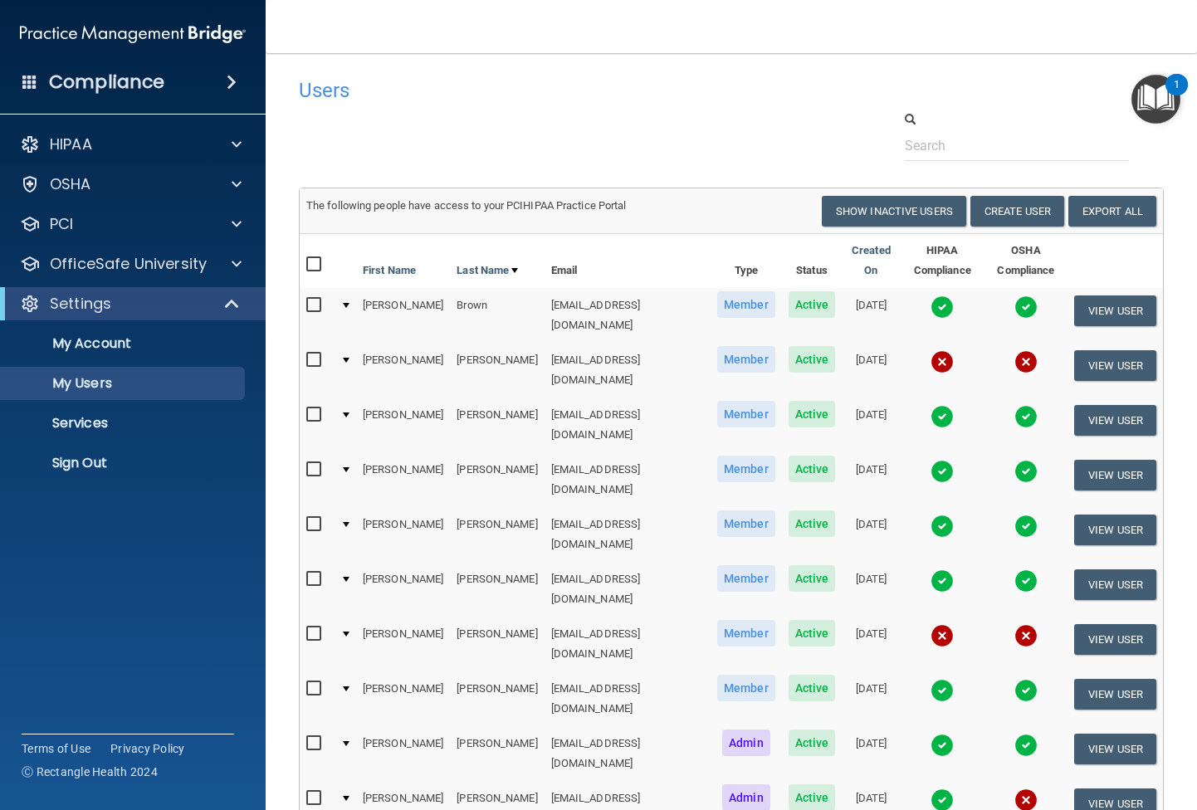
click at [370, 112] on div at bounding box center [731, 135] width 890 height 51
